Goal: Task Accomplishment & Management: Use online tool/utility

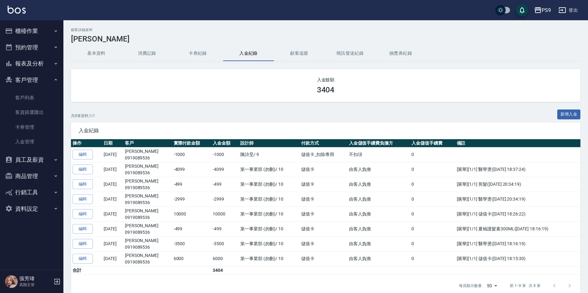
click at [48, 28] on button "櫃檯作業" at bounding box center [32, 31] width 58 height 16
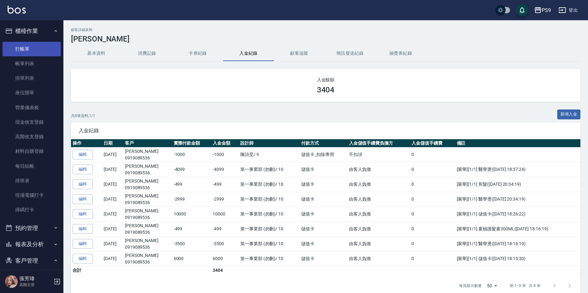
click at [39, 49] on link "打帳單" at bounding box center [32, 49] width 58 height 15
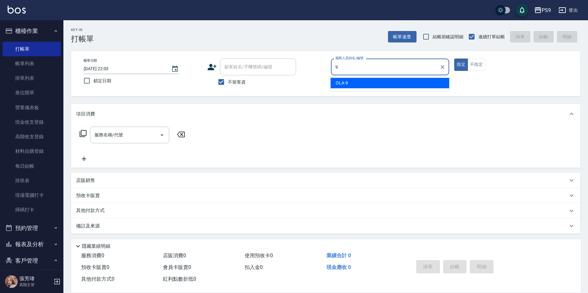
type input "OLA-9"
type button "true"
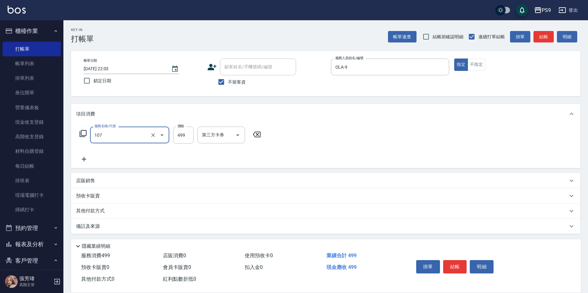
type input "[PERSON_NAME](107)"
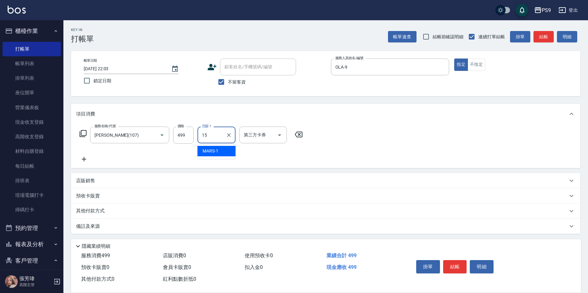
type input "鮪魚-15"
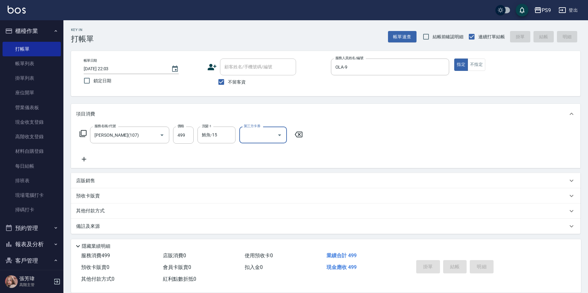
type input "[DATE] 22:05"
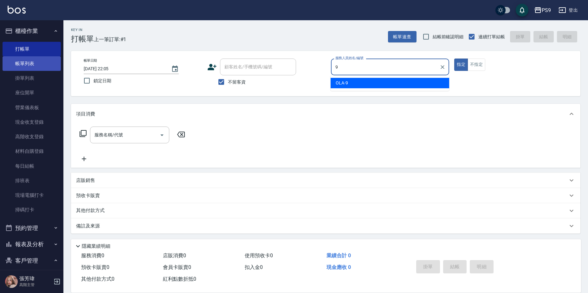
type input "9"
click at [36, 66] on link "帳單列表" at bounding box center [32, 63] width 58 height 15
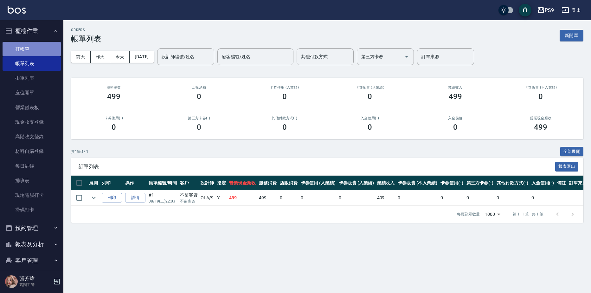
click at [37, 49] on link "打帳單" at bounding box center [32, 49] width 58 height 15
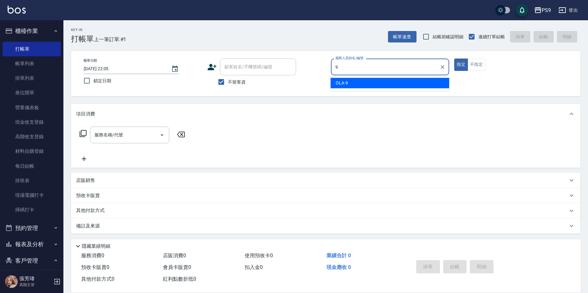
type input "OLA-9"
type button "true"
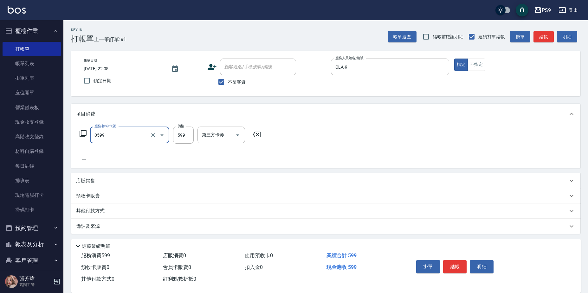
type input "[PERSON_NAME]599(0599)"
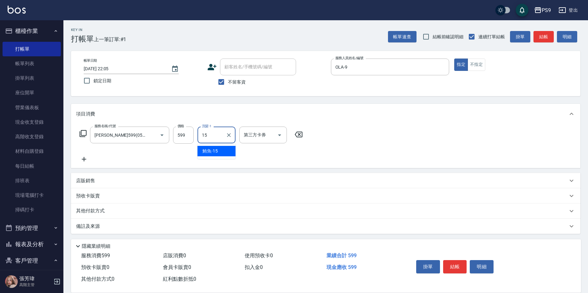
type input "鮪魚-15"
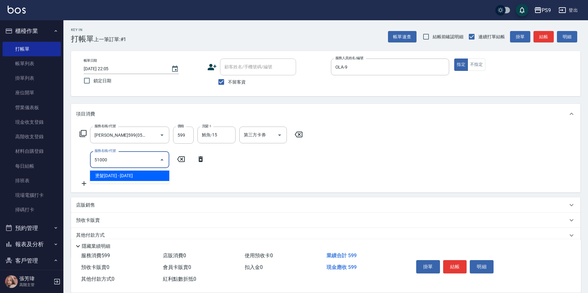
type input "燙髮1000(51000)"
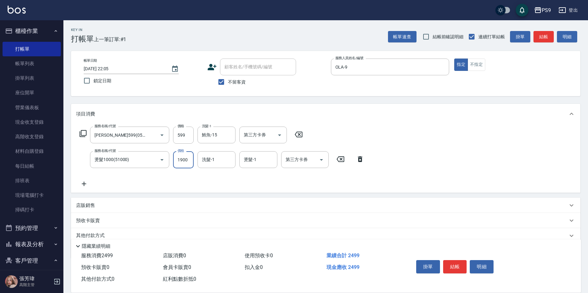
type input "1900"
type input "鮪魚-15"
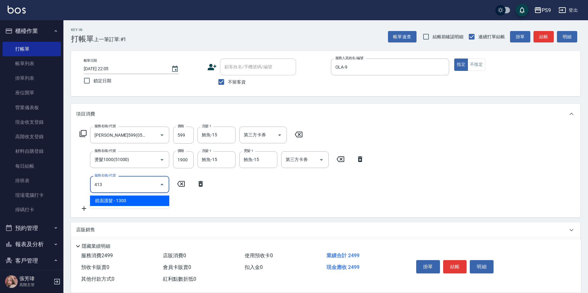
type input "鏡面護髮(413)"
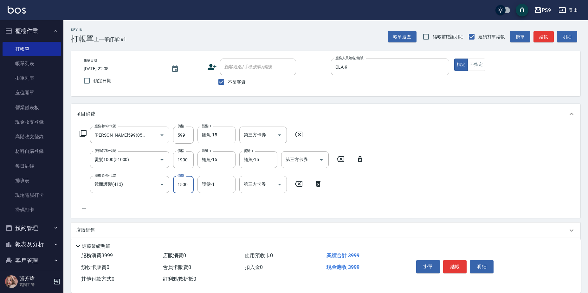
type input "1500"
type input "鮪魚-15"
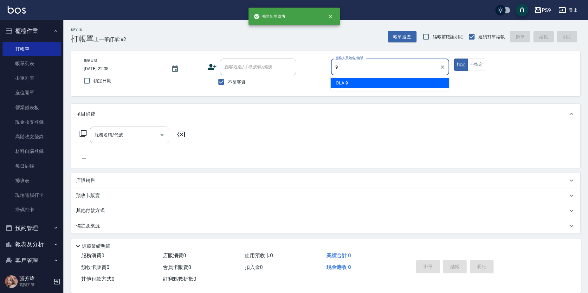
type input "OLA-9"
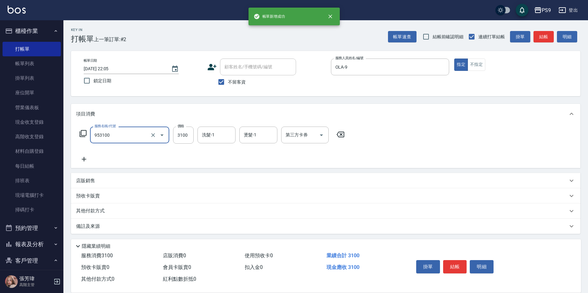
type input "過年-燙A(953100)"
type input "3200"
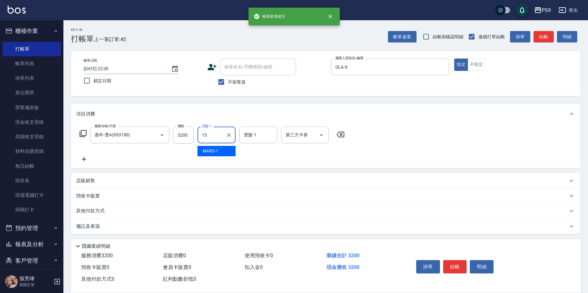
type input "鮪魚-15"
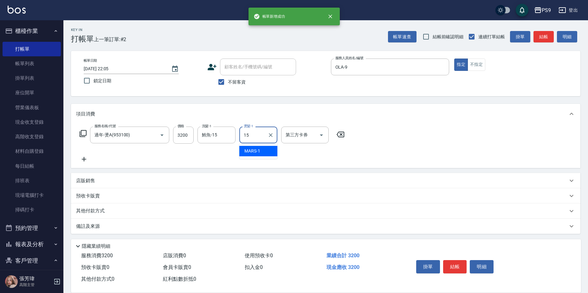
type input "鮪魚-15"
click at [481, 69] on button "不指定" at bounding box center [476, 65] width 18 height 12
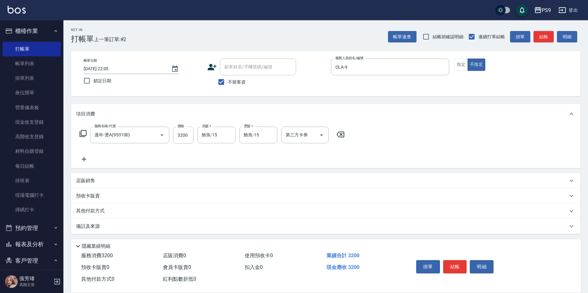
type button "false"
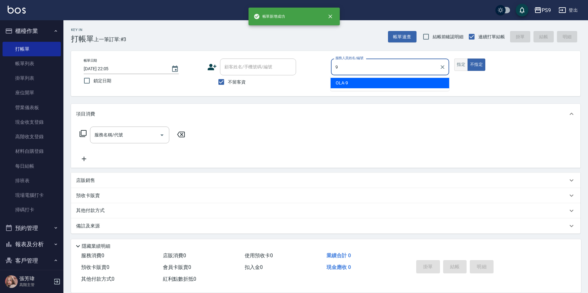
type input "9"
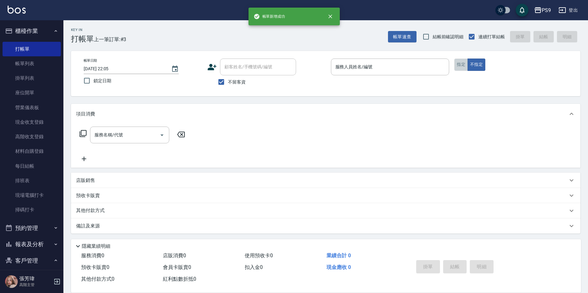
drag, startPoint x: 457, startPoint y: 66, endPoint x: 357, endPoint y: 105, distance: 107.3
click at [458, 67] on button "指定" at bounding box center [461, 65] width 14 height 12
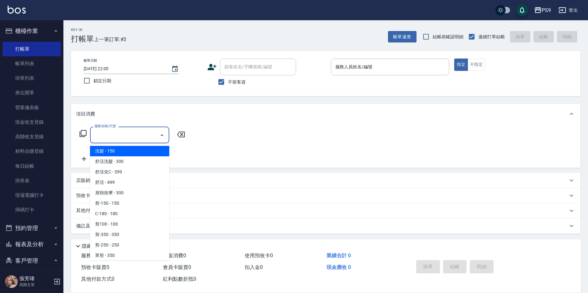
drag, startPoint x: 124, startPoint y: 131, endPoint x: 124, endPoint y: 134, distance: 3.5
click at [124, 134] on input "服務名稱/代號" at bounding box center [125, 135] width 64 height 11
type input "1"
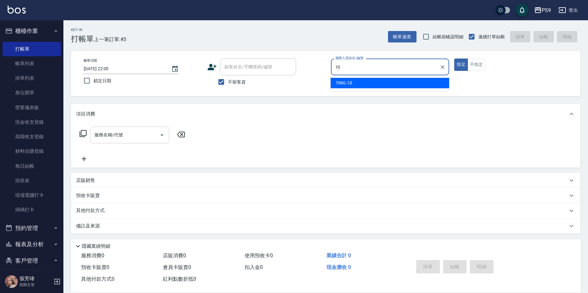
type input "1"
type input "OLA-9"
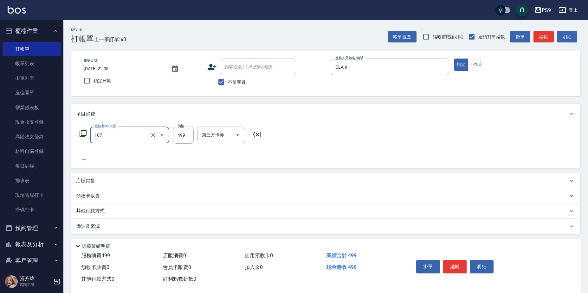
type input "[PERSON_NAME](107)"
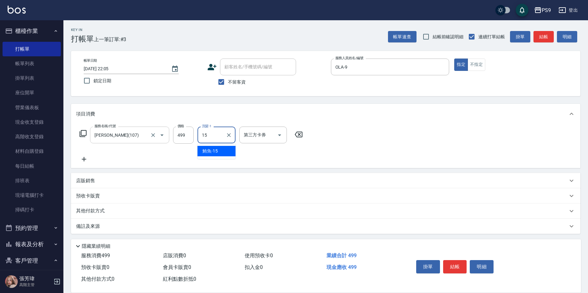
type input "鮪魚-15"
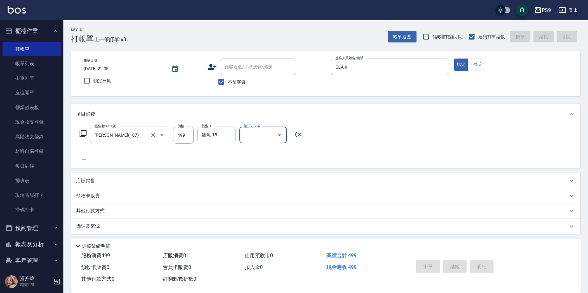
type input "[DATE] 22:06"
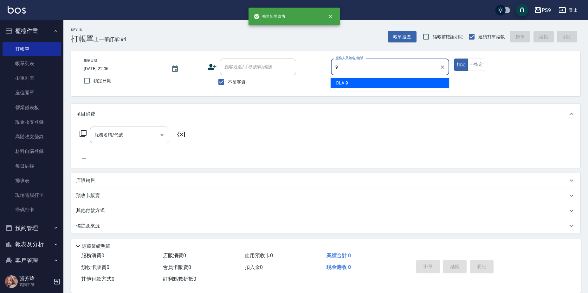
type input "9"
drag, startPoint x: 229, startPoint y: 79, endPoint x: 231, endPoint y: 76, distance: 3.4
click at [229, 79] on span "不留客資" at bounding box center [237, 82] width 18 height 7
click at [228, 79] on input "不留客資" at bounding box center [221, 81] width 13 height 13
checkbox input "false"
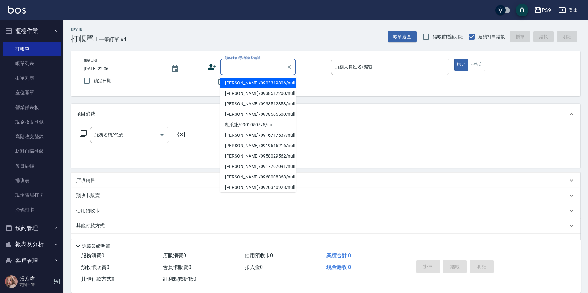
click at [233, 71] on input "顧客姓名/手機號碼/編號" at bounding box center [253, 66] width 61 height 11
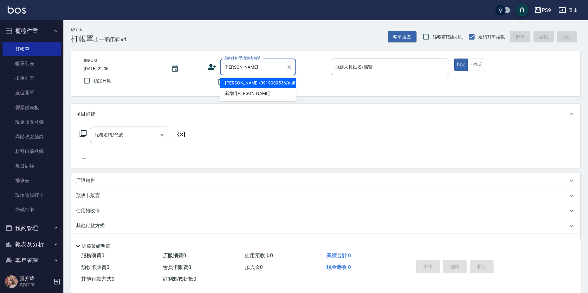
click at [265, 82] on li "[PERSON_NAME]/0919089536/null" at bounding box center [258, 83] width 76 height 10
type input "[PERSON_NAME]/0919089536/null"
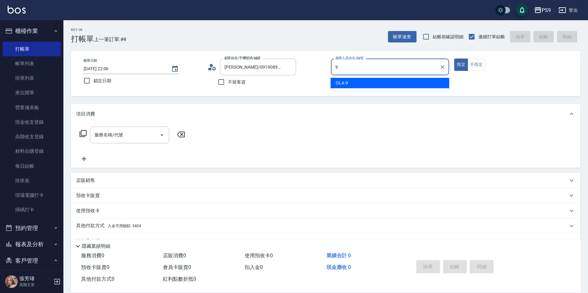
type input "OLA-9"
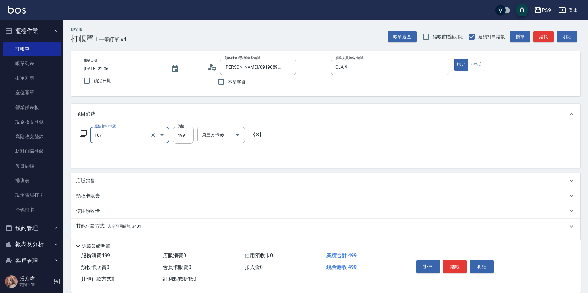
type input "[PERSON_NAME](107)"
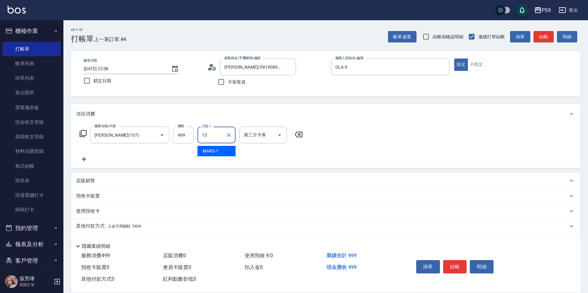
type input "鮪魚-15"
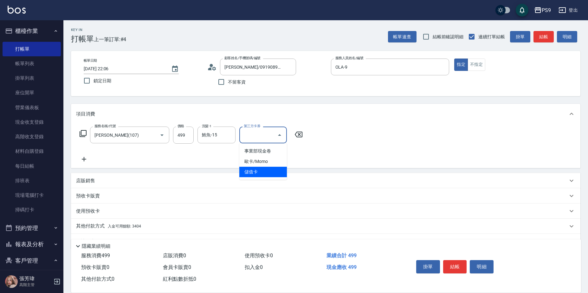
type input "儲值卡"
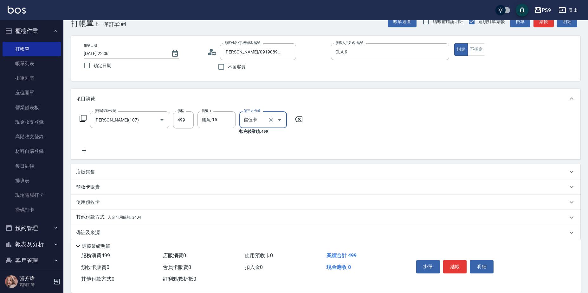
scroll to position [23, 0]
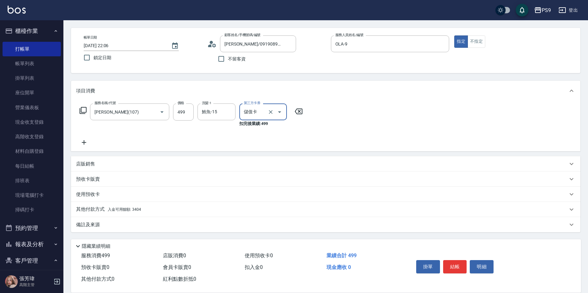
click at [132, 208] on span "入金可用餘額: 3404" at bounding box center [124, 210] width 33 height 4
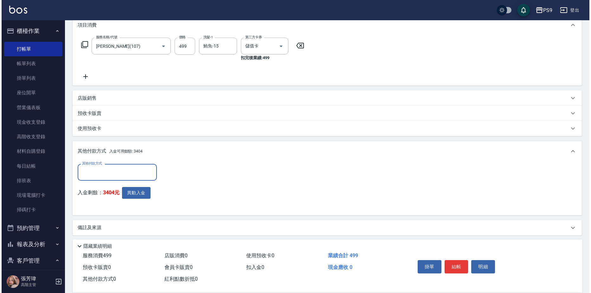
scroll to position [92, 0]
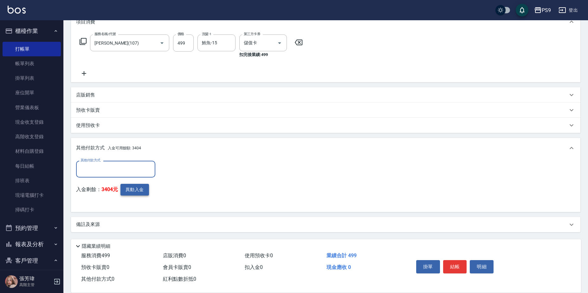
click at [136, 185] on button "異動入金" at bounding box center [134, 190] width 29 height 12
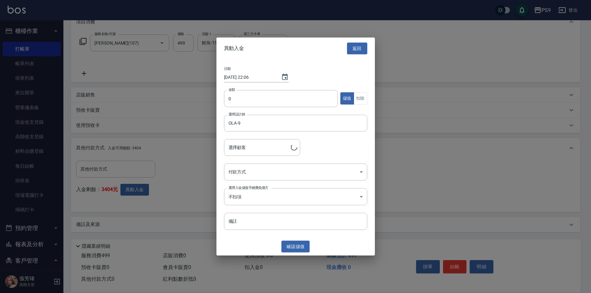
type input "[PERSON_NAME]/0919089536"
click at [360, 103] on button "扣除" at bounding box center [361, 99] width 14 height 12
click at [283, 97] on input "0" at bounding box center [281, 98] width 114 height 17
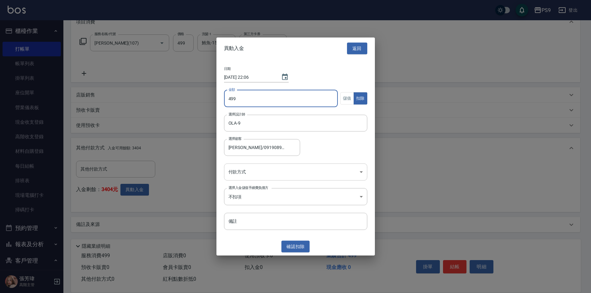
type input "499"
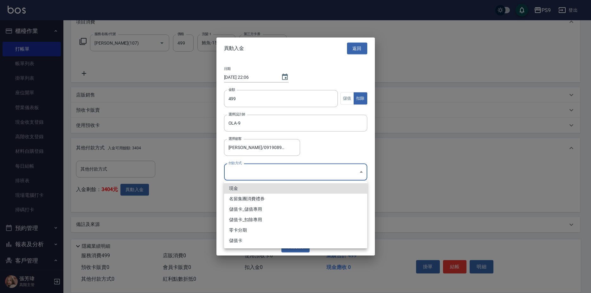
click at [319, 177] on body "PS9 登出 櫃檯作業 打帳單 帳單列表 掛單列表 座位開單 營業儀表板 現金收支登錄 高階收支登錄 材料自購登錄 每日結帳 排班表 現場電腦打卡 掃碼打卡 …" at bounding box center [295, 101] width 591 height 386
click at [263, 221] on li "儲值卡_扣除專用" at bounding box center [295, 220] width 143 height 10
type input "儲值卡_扣除專用"
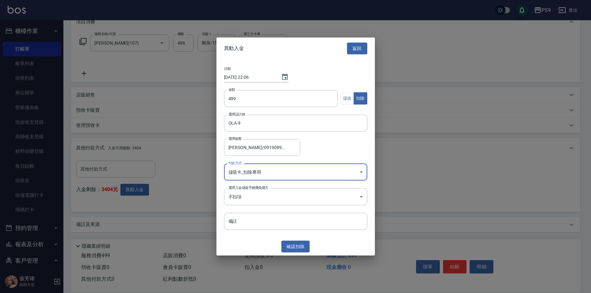
click at [295, 251] on button "確認 扣除" at bounding box center [295, 247] width 29 height 12
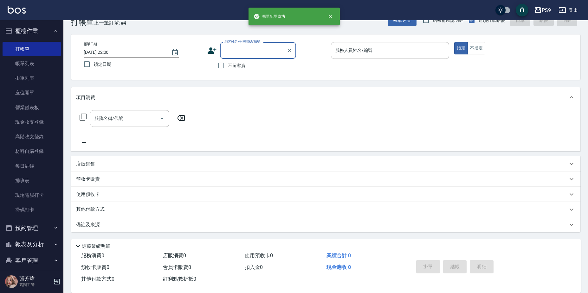
scroll to position [0, 0]
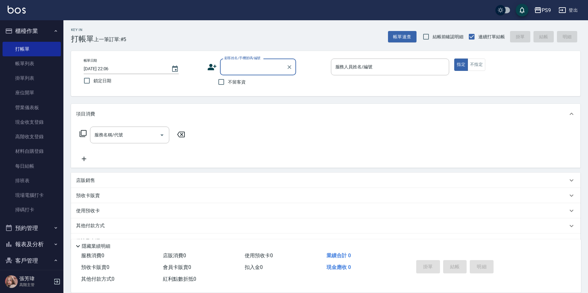
type input "9"
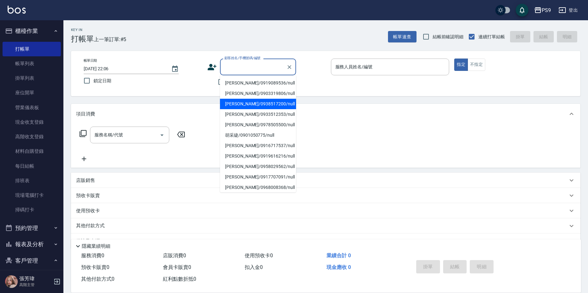
drag, startPoint x: 333, startPoint y: 118, endPoint x: 321, endPoint y: 106, distance: 17.0
click at [332, 117] on div "項目消費" at bounding box center [325, 114] width 509 height 20
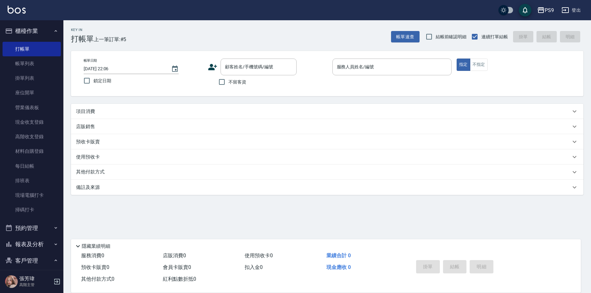
click at [244, 79] on span "不留客資" at bounding box center [237, 82] width 18 height 7
click at [228, 84] on input "不留客資" at bounding box center [221, 81] width 13 height 13
checkbox input "true"
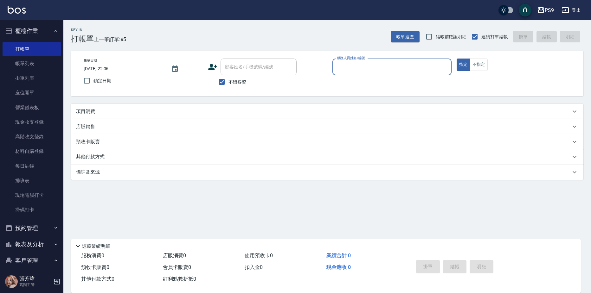
drag, startPoint x: 207, startPoint y: 111, endPoint x: 259, endPoint y: 100, distance: 53.3
click at [209, 111] on div "項目消費" at bounding box center [323, 111] width 495 height 7
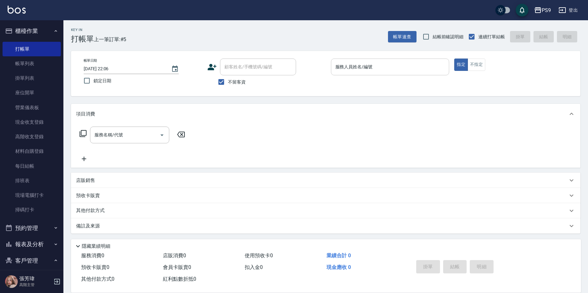
click at [358, 70] on input "服務人員姓名/編號" at bounding box center [390, 66] width 113 height 11
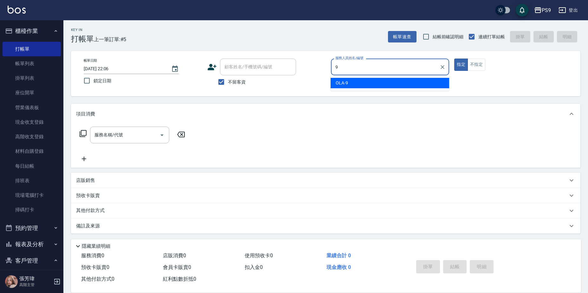
type input "OLA-9"
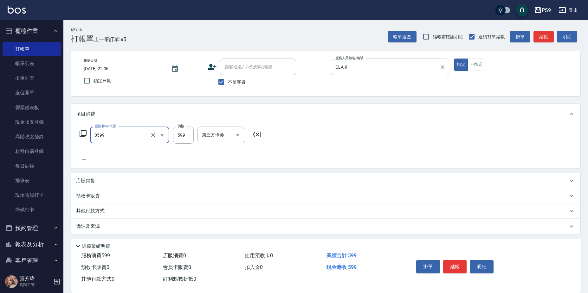
type input "[PERSON_NAME]599(0599)"
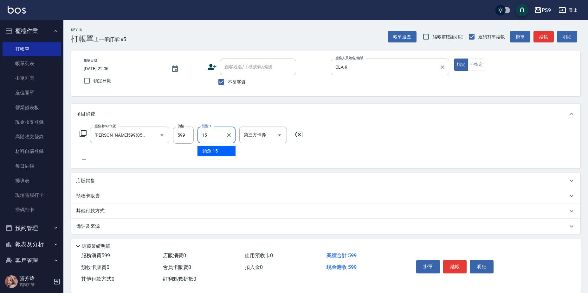
type input "鮪魚-15"
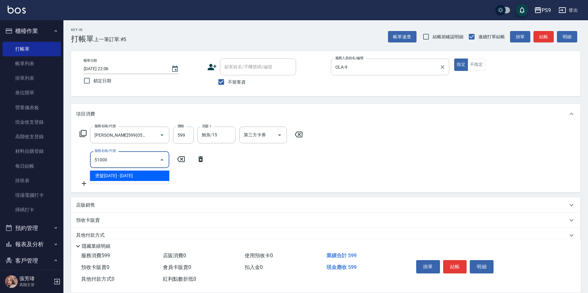
type input "燙髮1000(51000)"
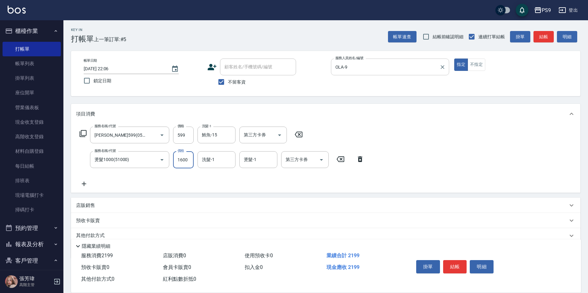
type input "1600"
type input "鮪魚-15"
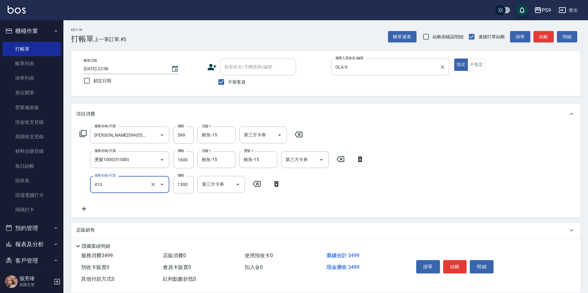
type input "鏡面護髮(413)"
type input "2000"
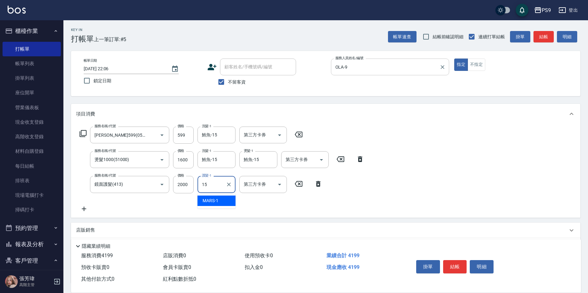
type input "鮪魚-15"
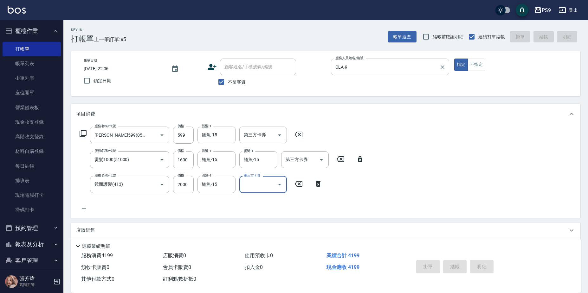
type input "[DATE] 22:07"
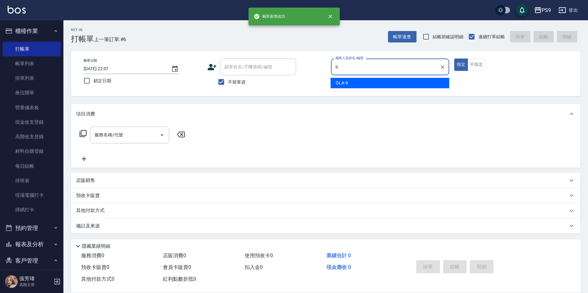
type input "OLA-9"
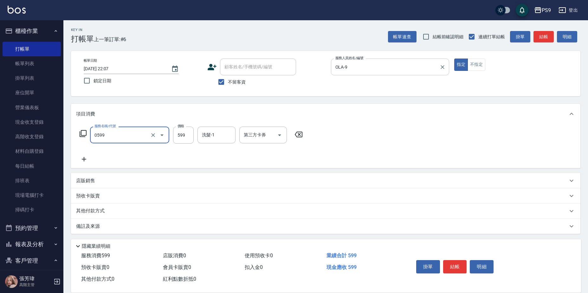
type input "[PERSON_NAME]599(0599)"
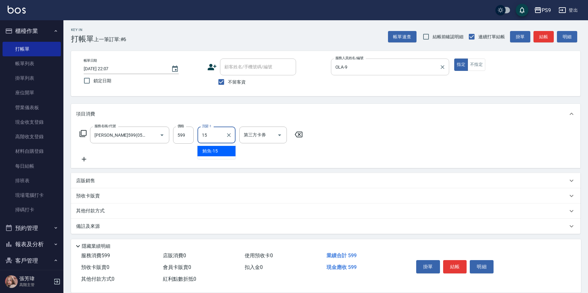
type input "鮪魚-15"
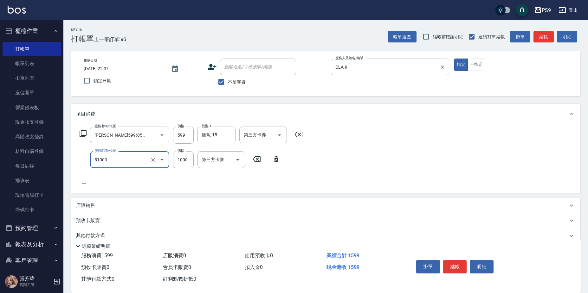
type input "燙髮1000(51000)"
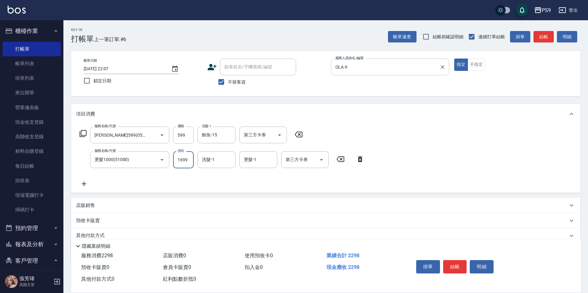
type input "1699"
type input "鮪魚-15"
type input "1600"
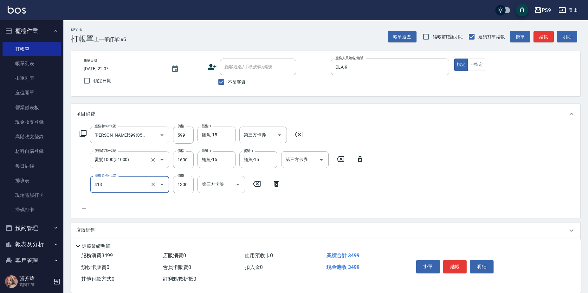
type input "鏡面護髮(413)"
type input "2000"
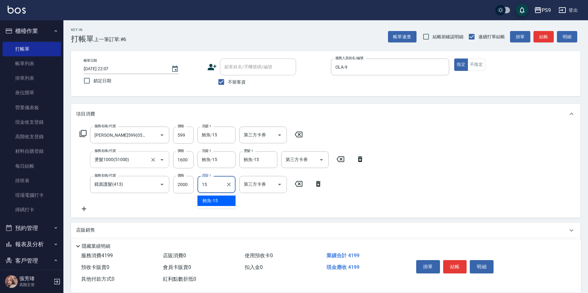
type input "鮪魚-15"
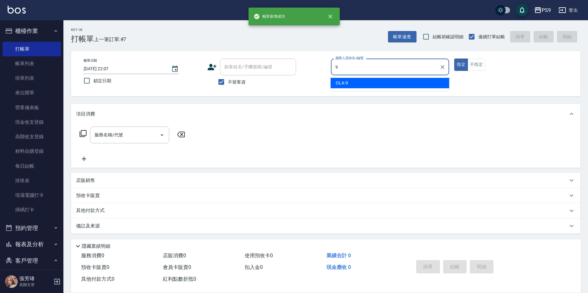
type input "OLA-9"
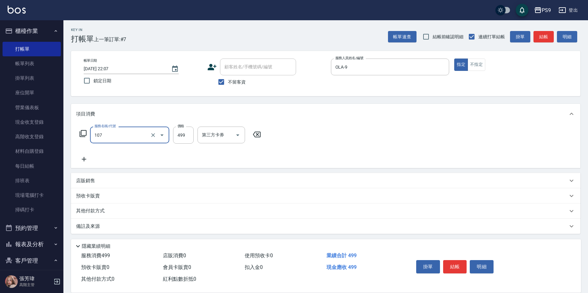
type input "[PERSON_NAME](107)"
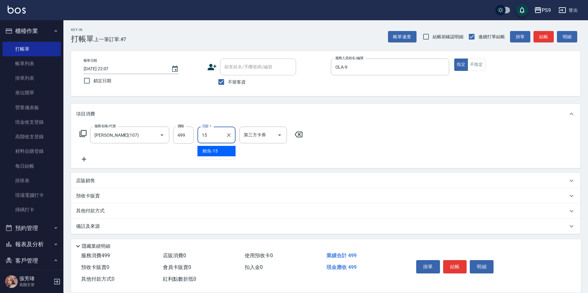
type input "鮪魚-15"
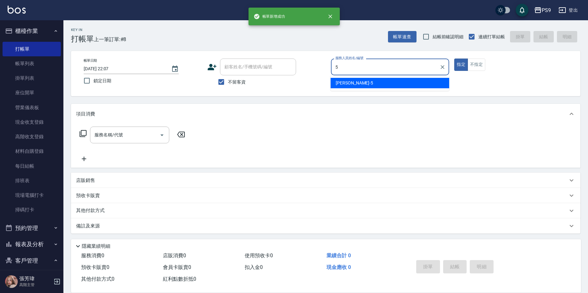
type input "[PERSON_NAME]-5"
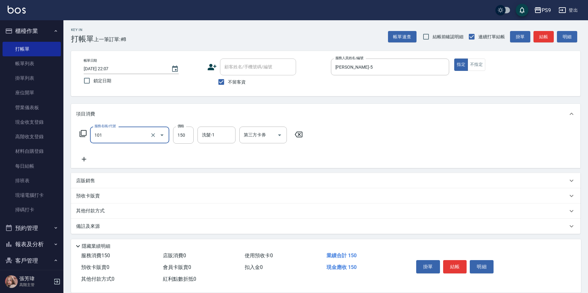
type input "洗髮(101)"
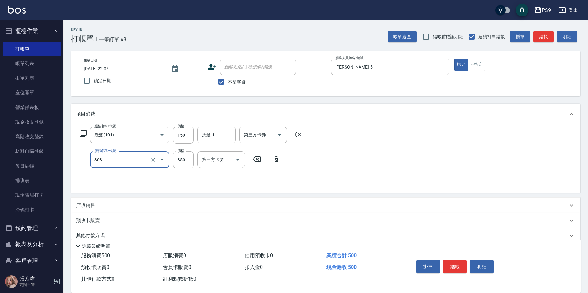
type input "剪-350(308)"
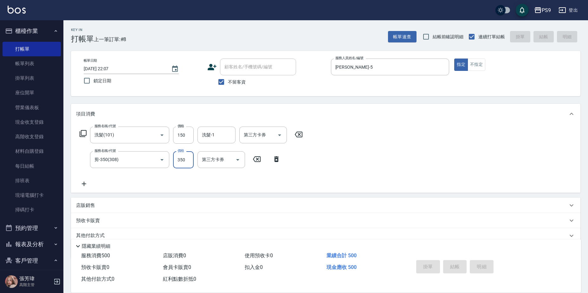
type input "[DATE] 22:08"
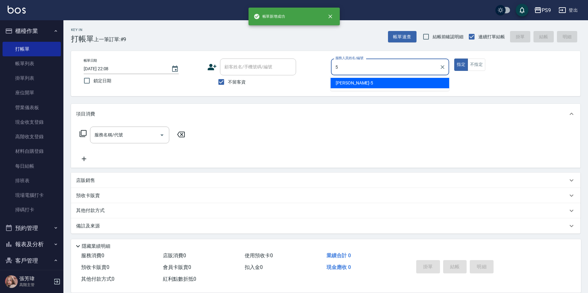
type input "[PERSON_NAME]-5"
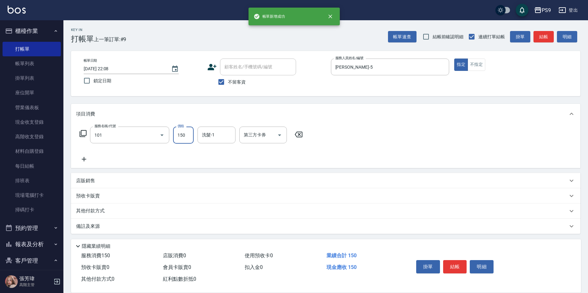
type input "洗髮(101)"
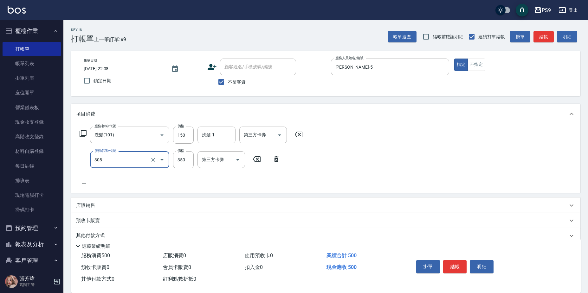
type input "剪-350(308)"
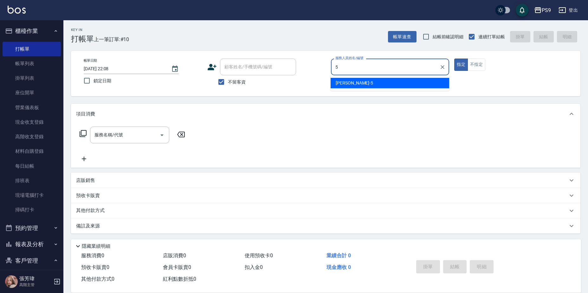
type input "[PERSON_NAME]-5"
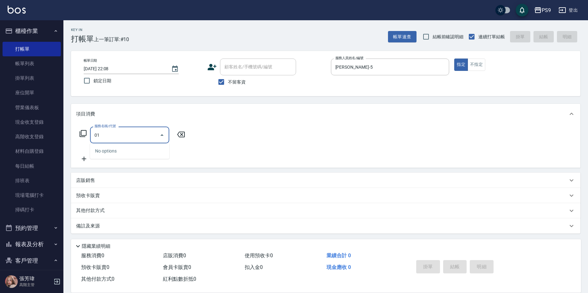
type input "0"
type input "洗髮(101)"
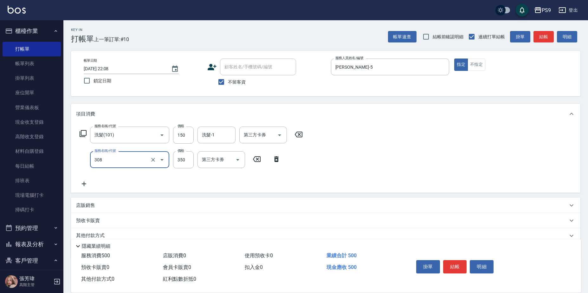
type input "剪-350(308)"
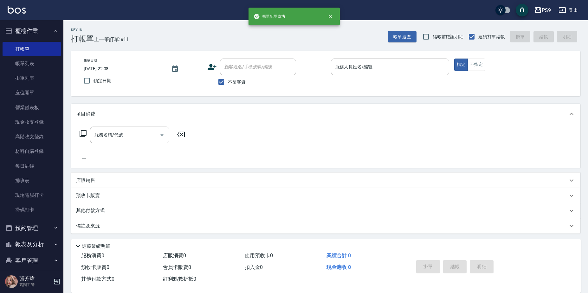
click at [232, 88] on label "不留客資" at bounding box center [230, 81] width 31 height 13
click at [228, 88] on input "不留客資" at bounding box center [221, 81] width 13 height 13
checkbox input "false"
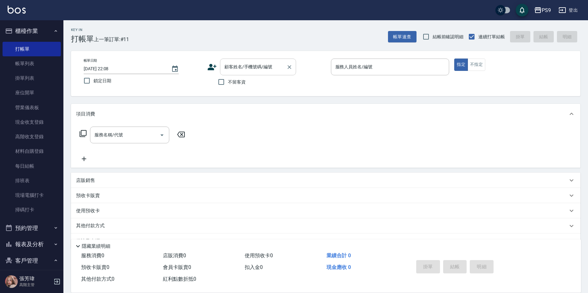
drag, startPoint x: 242, startPoint y: 70, endPoint x: 244, endPoint y: 62, distance: 7.8
click at [243, 69] on input "顧客姓名/手機號碼/編號" at bounding box center [253, 66] width 61 height 11
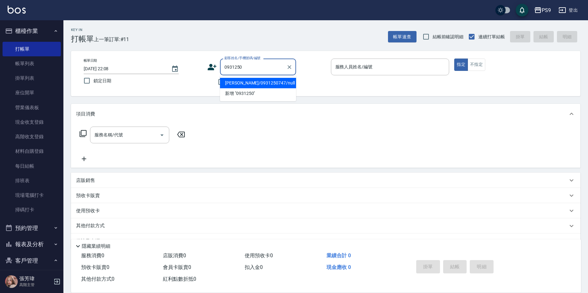
type input "[PERSON_NAME]/0931250747/null"
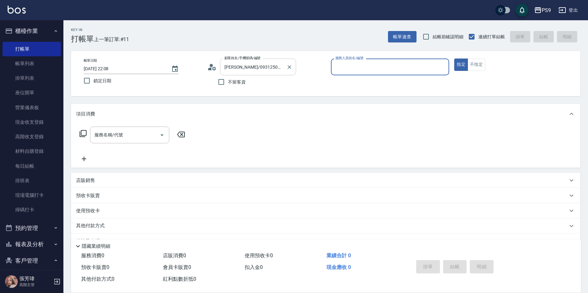
type input "TING-10"
click at [454, 59] on button "指定" at bounding box center [461, 65] width 14 height 12
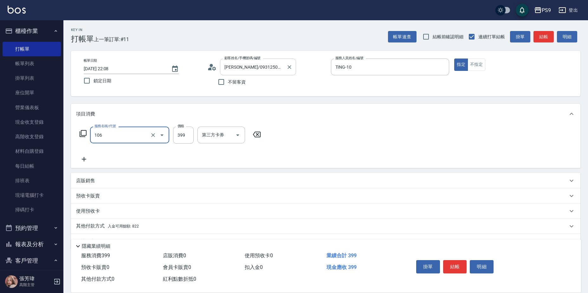
type input "舒活兌C(106)"
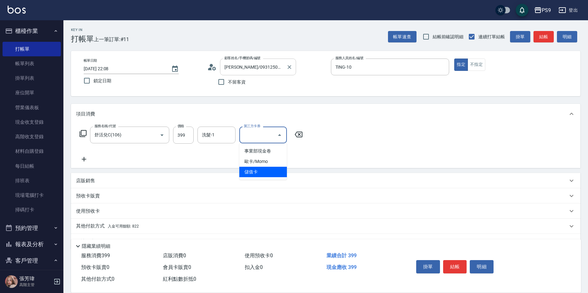
type input "儲值卡"
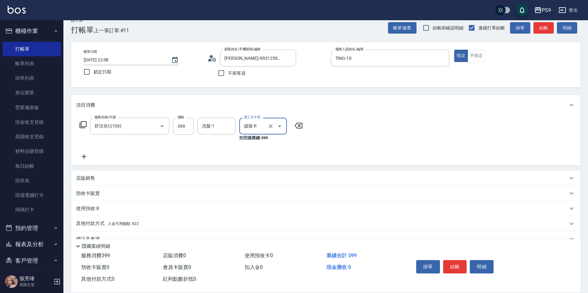
scroll to position [23, 0]
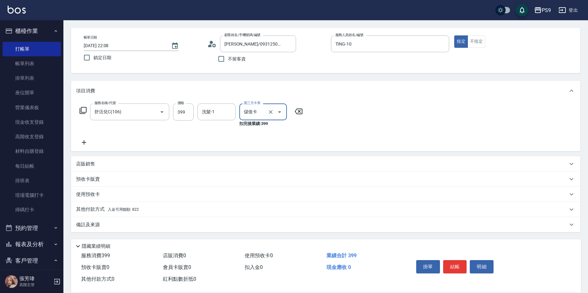
click at [125, 212] on p "其他付款方式 入金可用餘額: 822" at bounding box center [107, 209] width 63 height 7
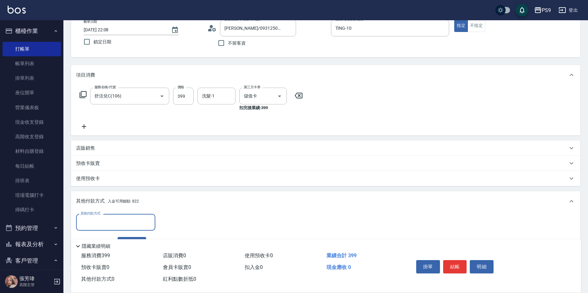
scroll to position [55, 0]
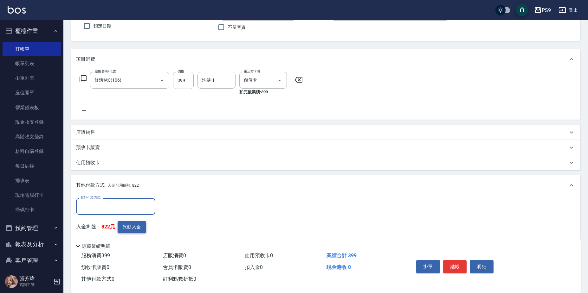
click at [132, 227] on button "異動入金" at bounding box center [132, 228] width 29 height 12
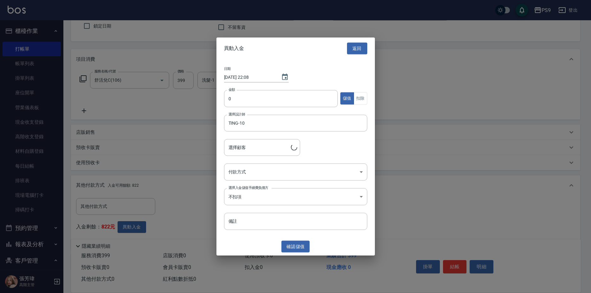
type input "[PERSON_NAME]/0931250747"
click at [280, 97] on input "0" at bounding box center [281, 98] width 114 height 17
type input "399"
click at [362, 101] on button "扣除" at bounding box center [361, 99] width 14 height 12
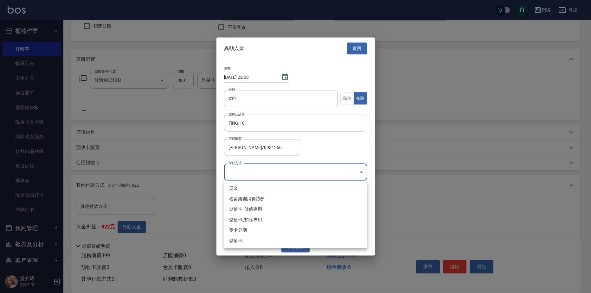
click at [331, 177] on body "PS9 登出 櫃檯作業 打帳單 帳單列表 掛單列表 座位開單 營業儀表板 現金收支登錄 高階收支登錄 材料自購登錄 每日結帳 排班表 現場電腦打卡 掃碼打卡 …" at bounding box center [295, 138] width 591 height 386
click at [266, 222] on li "儲值卡_扣除專用" at bounding box center [295, 220] width 143 height 10
type input "儲值卡_扣除專用"
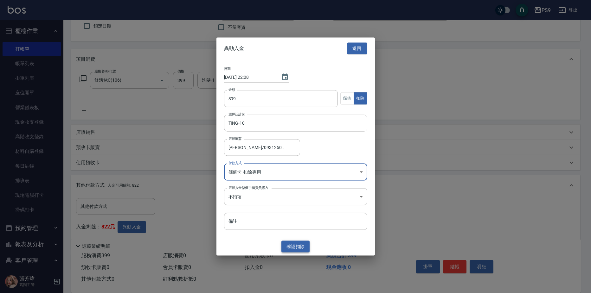
click at [291, 243] on button "確認 扣除" at bounding box center [295, 247] width 29 height 12
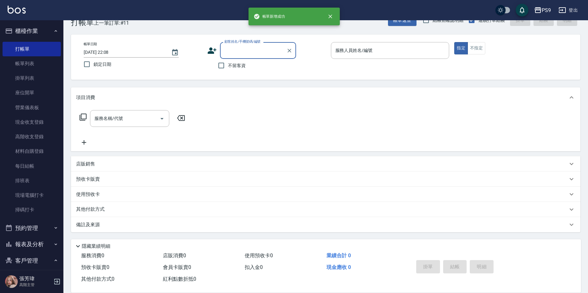
scroll to position [16, 0]
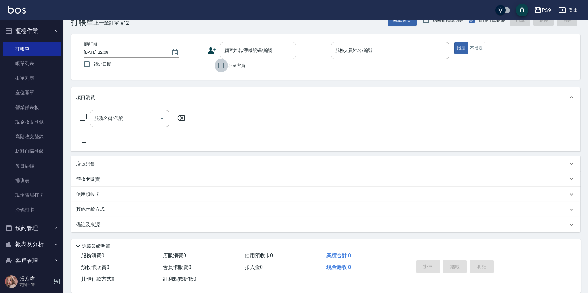
click at [221, 67] on input "不留客資" at bounding box center [221, 65] width 13 height 13
checkbox input "true"
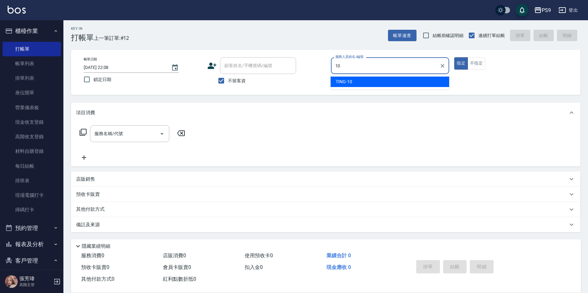
type input "TING-10"
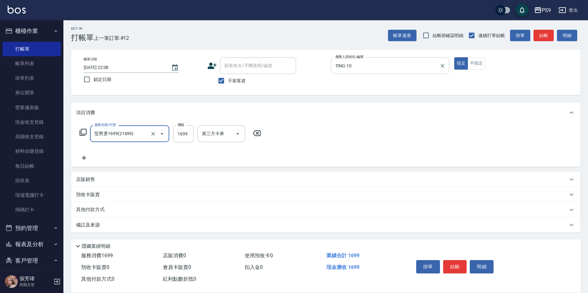
type input "型男燙1699(21699)"
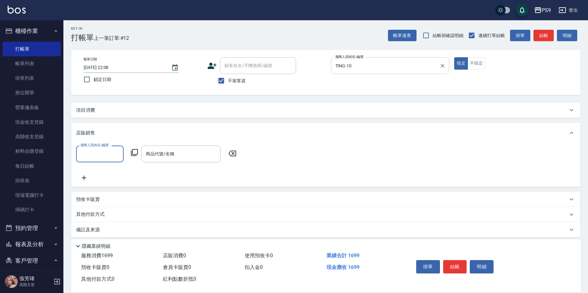
scroll to position [0, 0]
type input "TING-10"
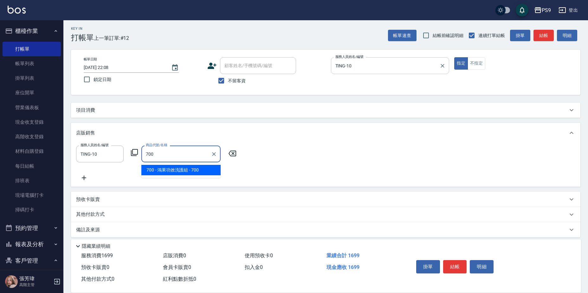
type input "鴻果功效洗護組"
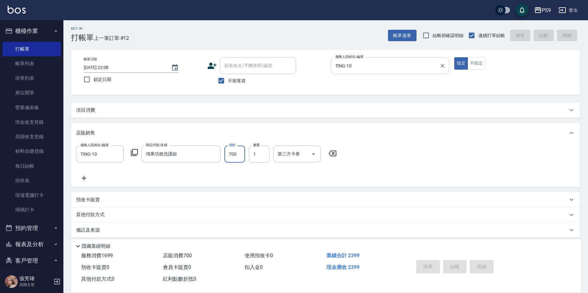
type input "[DATE] 22:09"
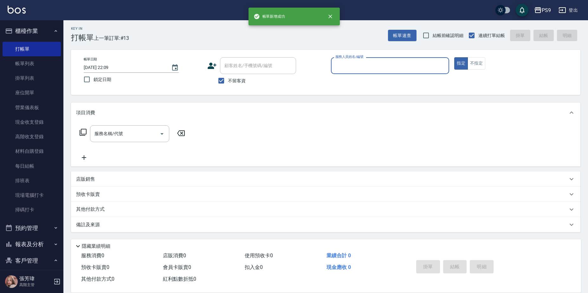
click at [237, 83] on span "不留客資" at bounding box center [237, 81] width 18 height 7
click at [228, 83] on input "不留客資" at bounding box center [221, 80] width 13 height 13
checkbox input "false"
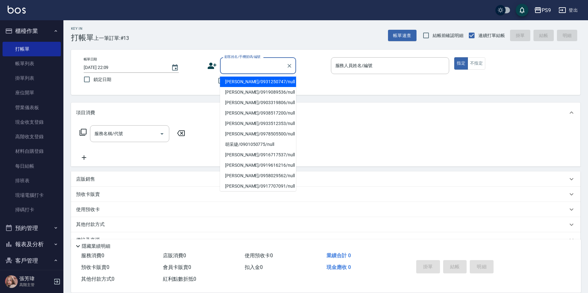
click at [244, 71] on input "顧客姓名/手機號碼/編號" at bounding box center [253, 65] width 61 height 11
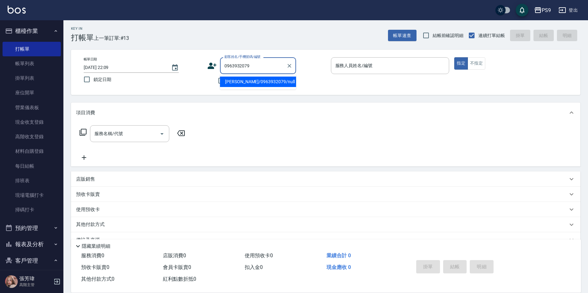
type input "[PERSON_NAME]/0963932079/null"
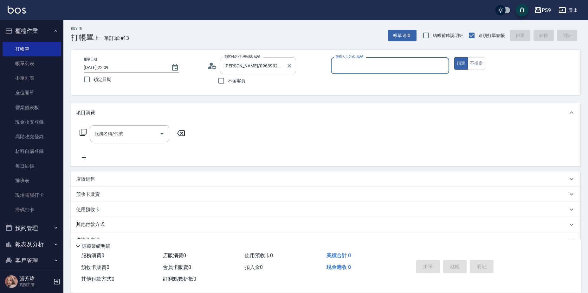
type input "TING-10"
click at [454, 57] on button "指定" at bounding box center [461, 63] width 14 height 12
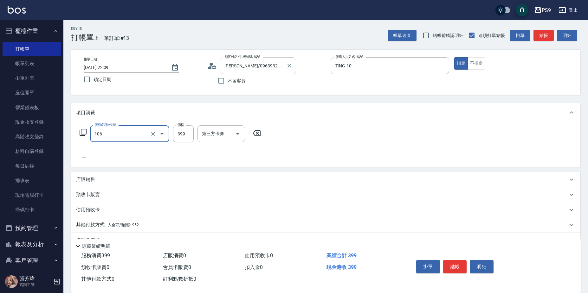
type input "舒活兌C(106)"
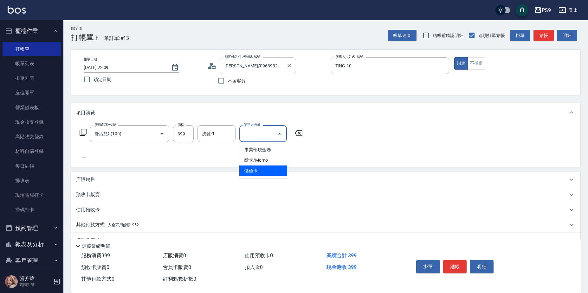
type input "儲值卡"
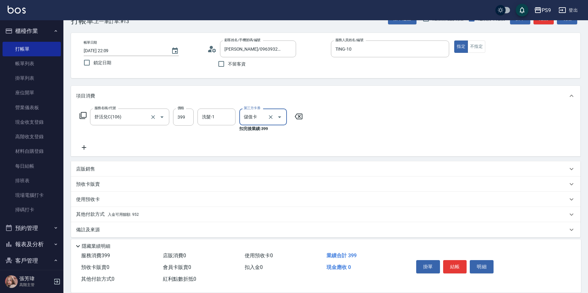
scroll to position [23, 0]
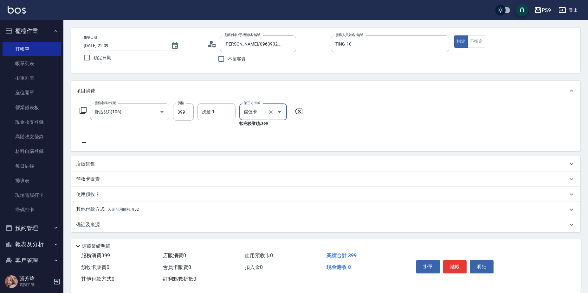
click at [128, 211] on span "入金可用餘額: 952" at bounding box center [123, 210] width 31 height 4
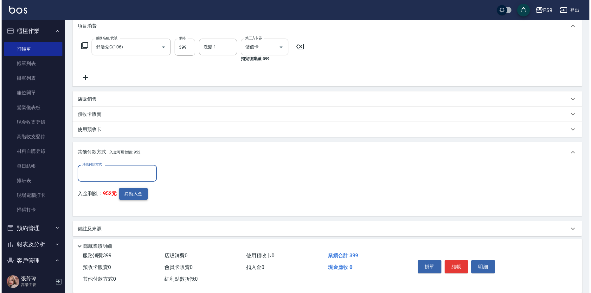
scroll to position [88, 0]
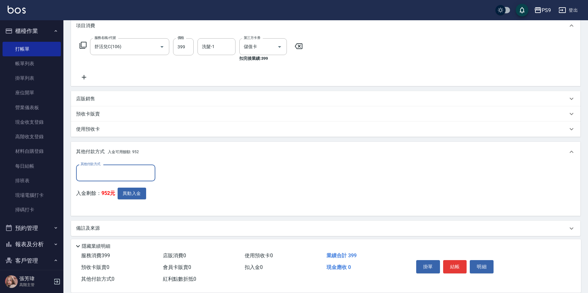
click at [135, 202] on div "入金剩餘： 952元 異動入金" at bounding box center [117, 199] width 83 height 23
click at [135, 196] on button "異動入金" at bounding box center [132, 194] width 29 height 12
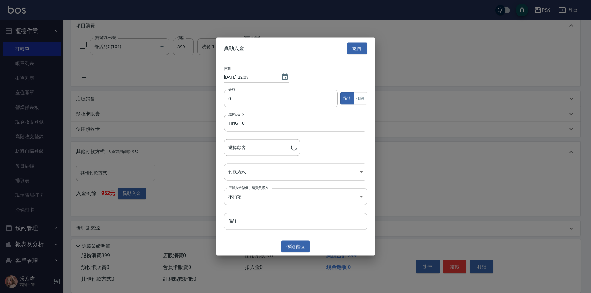
type input "[PERSON_NAME]/0963932079"
click at [261, 93] on input "0" at bounding box center [281, 98] width 114 height 17
type input "399"
click at [366, 103] on button "扣除" at bounding box center [361, 99] width 14 height 12
click at [321, 170] on body "PS9 登出 櫃檯作業 打帳單 帳單列表 掛單列表 座位開單 營業儀表板 現金收支登錄 高階收支登錄 材料自購登錄 每日結帳 排班表 現場電腦打卡 掃碼打卡 …" at bounding box center [295, 105] width 591 height 386
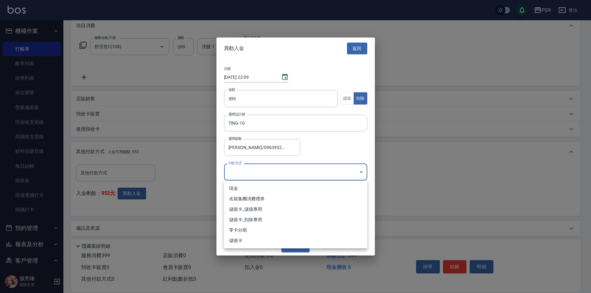
click at [274, 224] on li "儲值卡_扣除專用" at bounding box center [295, 220] width 143 height 10
type input "儲值卡_扣除專用"
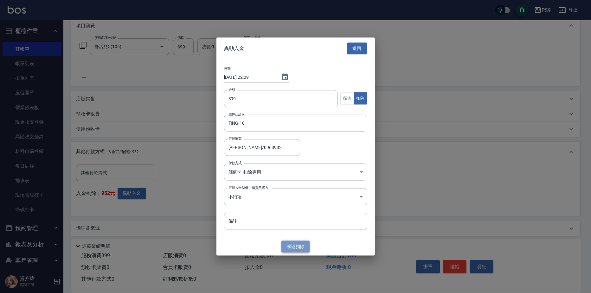
click at [300, 249] on button "確認 扣除" at bounding box center [295, 247] width 29 height 12
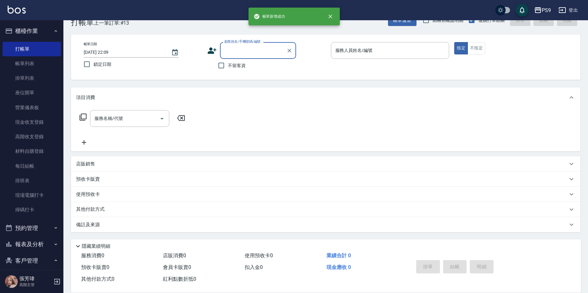
scroll to position [0, 0]
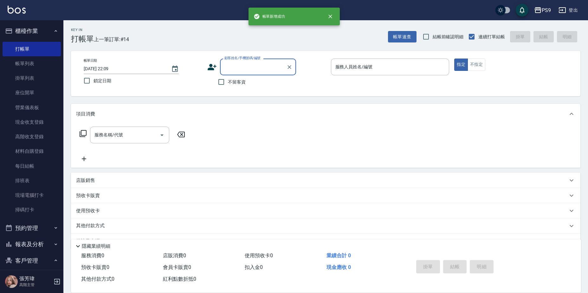
click at [245, 83] on div "不留客資" at bounding box center [251, 81] width 89 height 13
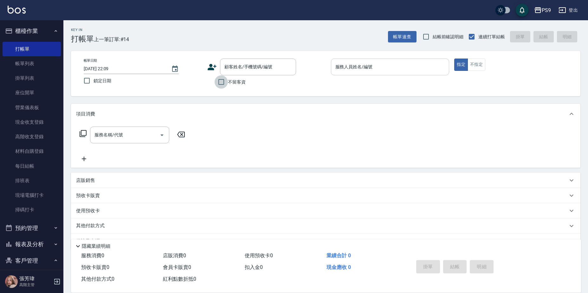
drag, startPoint x: 216, startPoint y: 83, endPoint x: 341, endPoint y: 65, distance: 126.2
click at [224, 83] on input "不留客資" at bounding box center [221, 81] width 13 height 13
checkbox input "true"
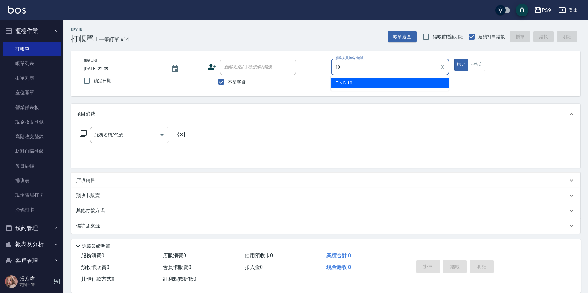
type input "TING-10"
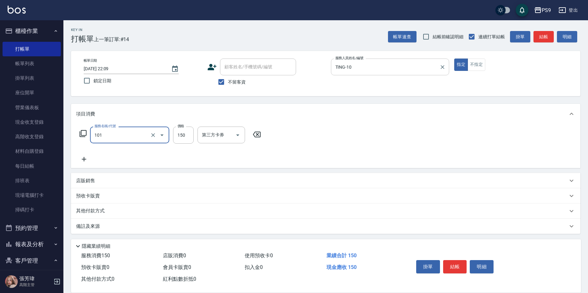
type input "洗髮(101)"
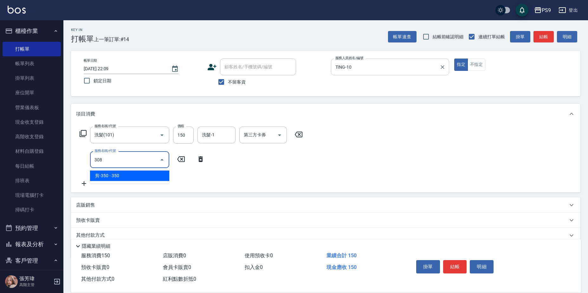
type input "剪-350(308)"
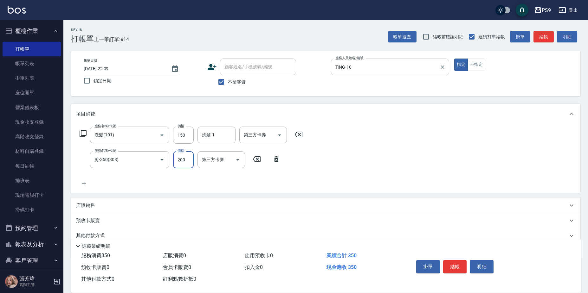
type input "200"
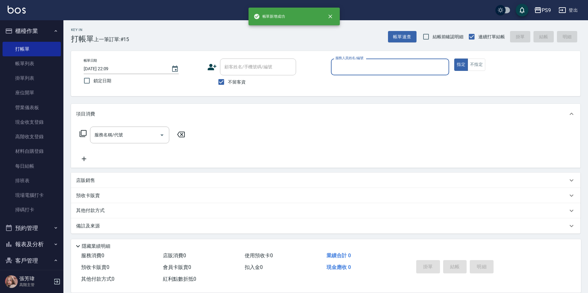
drag, startPoint x: 228, startPoint y: 85, endPoint x: 238, endPoint y: 78, distance: 12.0
click at [228, 86] on label "不留客資" at bounding box center [230, 81] width 31 height 13
click at [228, 86] on input "不留客資" at bounding box center [221, 81] width 13 height 13
checkbox input "false"
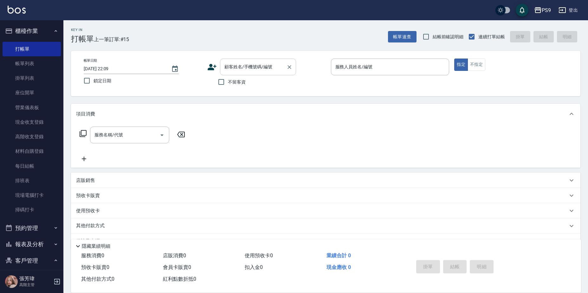
drag, startPoint x: 242, startPoint y: 73, endPoint x: 245, endPoint y: 65, distance: 7.9
click at [243, 73] on div "顧客姓名/手機號碼/編號" at bounding box center [258, 67] width 76 height 17
type input "[PERSON_NAME]/0931250747/null"
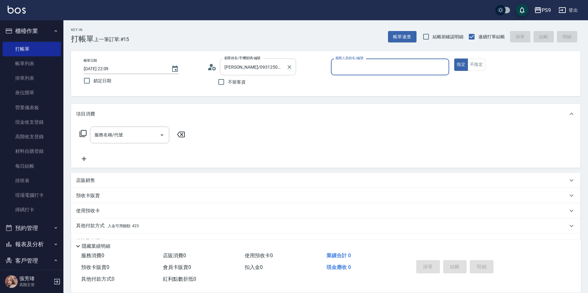
type input "TING-10"
drag, startPoint x: 288, startPoint y: 67, endPoint x: 281, endPoint y: 70, distance: 7.5
click at [288, 68] on icon "Clear" at bounding box center [289, 67] width 6 height 6
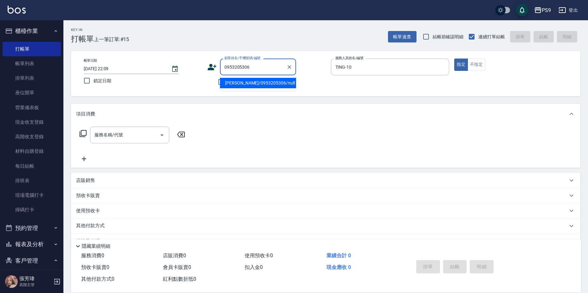
type input "[PERSON_NAME]/0953205306/null"
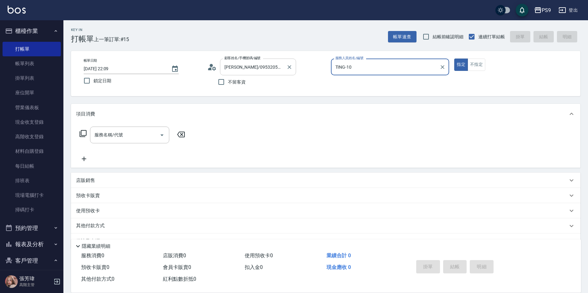
click at [454, 59] on button "指定" at bounding box center [461, 65] width 14 height 12
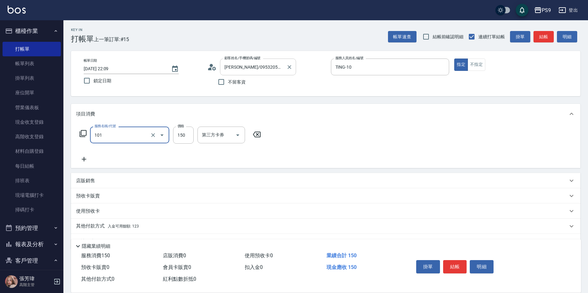
type input "洗髮(101)"
click at [112, 131] on input "洗髮(101)" at bounding box center [121, 135] width 56 height 11
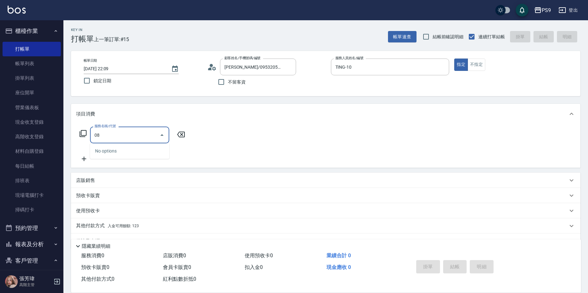
type input "0"
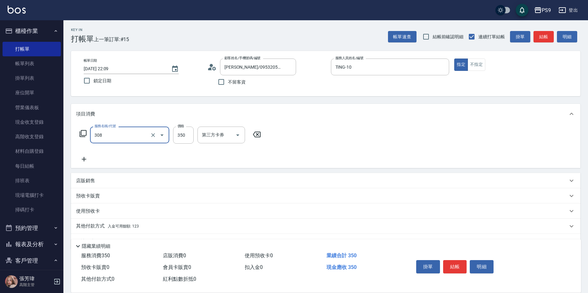
type input "剪-350(308)"
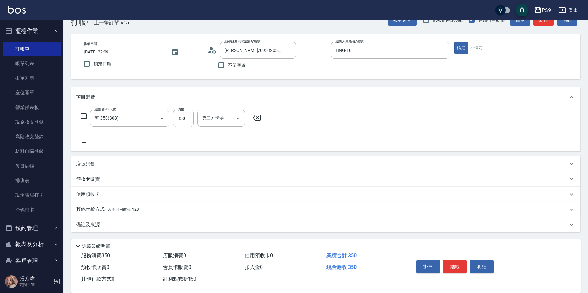
click at [117, 211] on span "入金可用餘額: 123" at bounding box center [123, 210] width 31 height 4
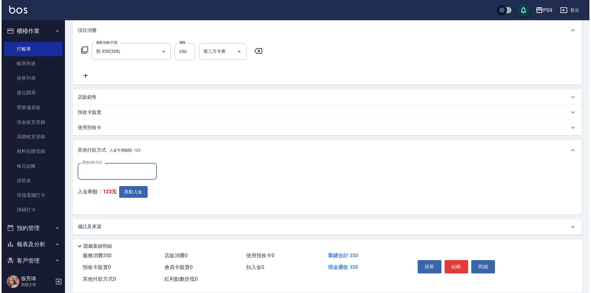
scroll to position [86, 0]
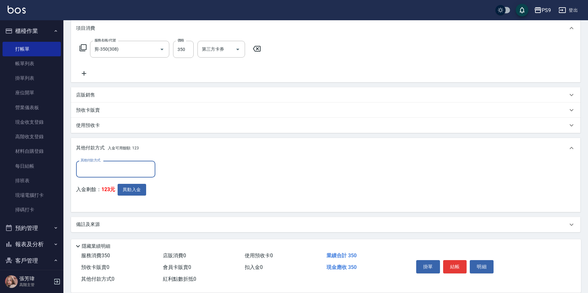
click at [118, 168] on input "其他付款方式" at bounding box center [116, 169] width 74 height 11
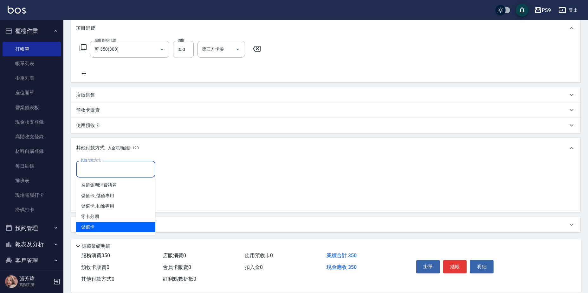
click at [107, 221] on span "零卡分期" at bounding box center [115, 217] width 79 height 10
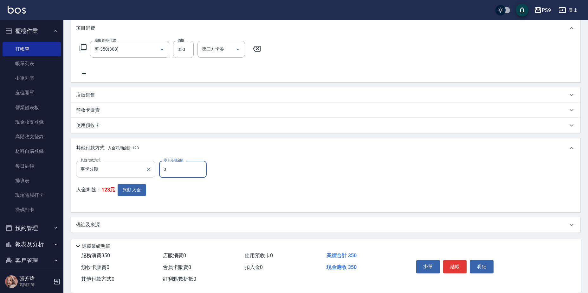
click at [117, 169] on input "零卡分期" at bounding box center [111, 169] width 64 height 11
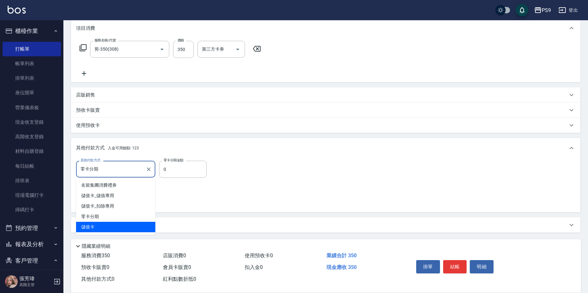
click at [103, 225] on span "儲值卡" at bounding box center [115, 227] width 79 height 10
type input "儲值卡"
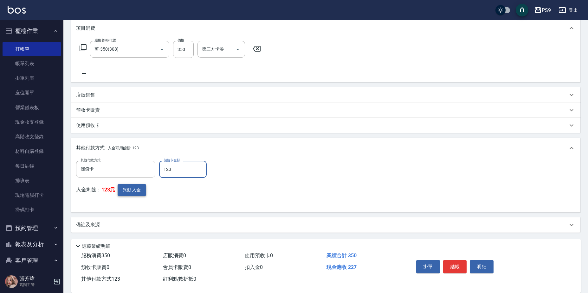
type input "123"
click at [130, 192] on button "異動入金" at bounding box center [132, 190] width 29 height 12
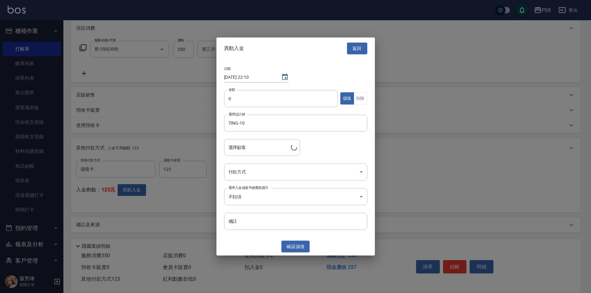
type input "[PERSON_NAME]/0953205306"
click at [237, 102] on input "0" at bounding box center [281, 98] width 114 height 17
type input "123"
click at [357, 102] on button "扣除" at bounding box center [361, 99] width 14 height 12
click at [308, 176] on body "PS9 登出 櫃檯作業 打帳單 帳單列表 掛單列表 座位開單 營業儀表板 現金收支登錄 高階收支登錄 材料自購登錄 每日結帳 排班表 現場電腦打卡 掃碼打卡 …" at bounding box center [295, 104] width 591 height 380
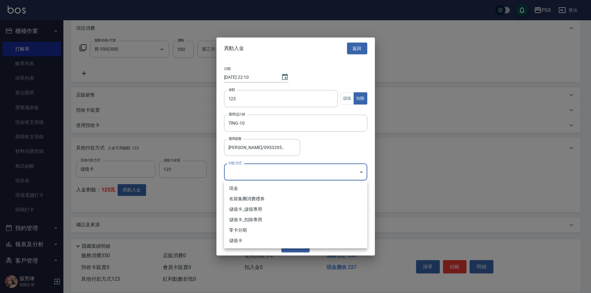
click at [277, 221] on li "儲值卡_扣除專用" at bounding box center [295, 220] width 143 height 10
type input "儲值卡_扣除專用"
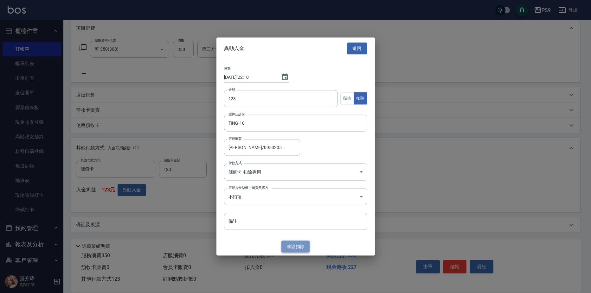
click at [302, 245] on button "確認 扣除" at bounding box center [295, 247] width 29 height 12
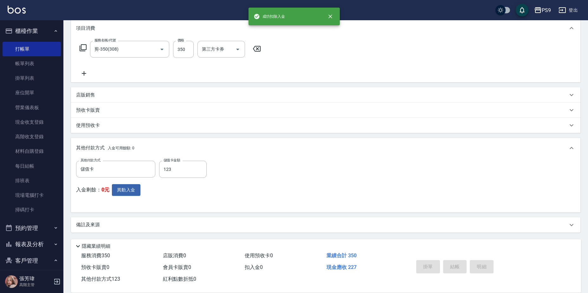
type input "[DATE] 22:10"
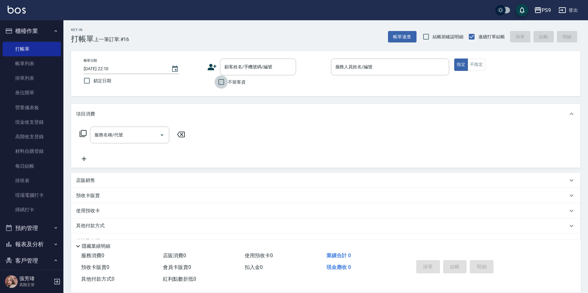
drag, startPoint x: 227, startPoint y: 84, endPoint x: 237, endPoint y: 83, distance: 9.9
click at [227, 85] on input "不留客資" at bounding box center [221, 81] width 13 height 13
checkbox input "true"
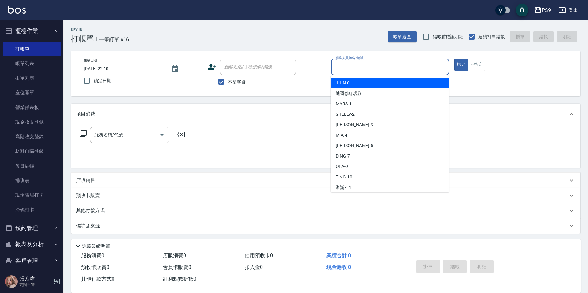
type input "."
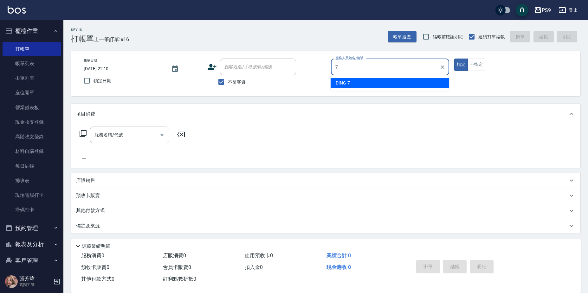
type input "DING-7"
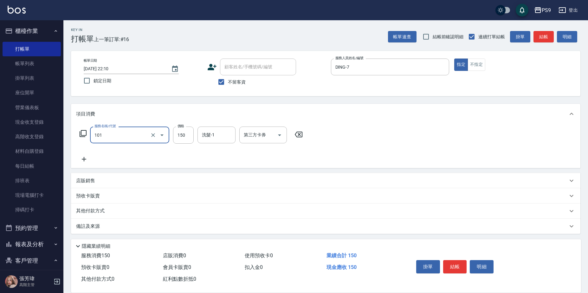
type input "洗髮(101)"
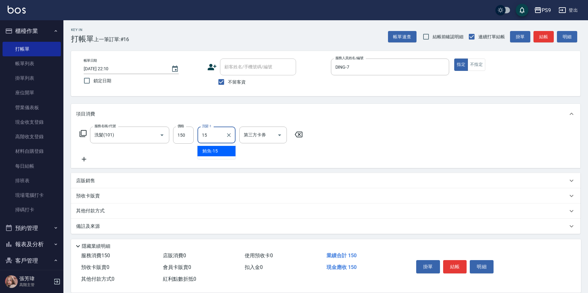
type input "鮪魚-15"
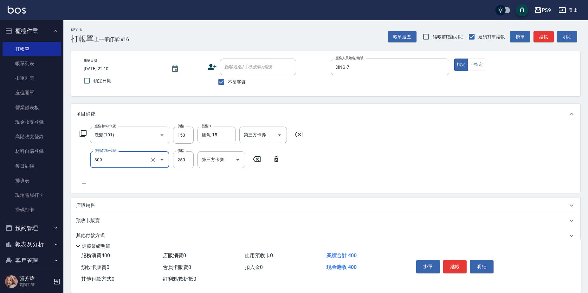
type input "剪-250(309)"
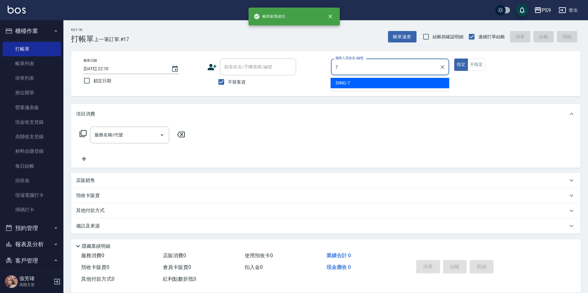
type input "DING-7"
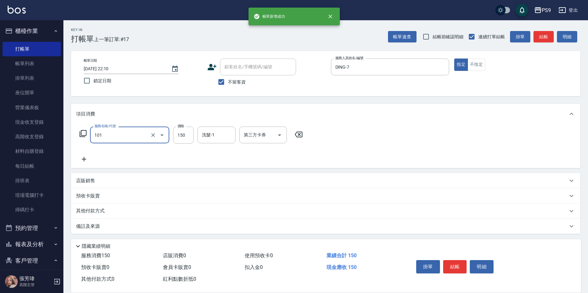
type input "洗髮(101)"
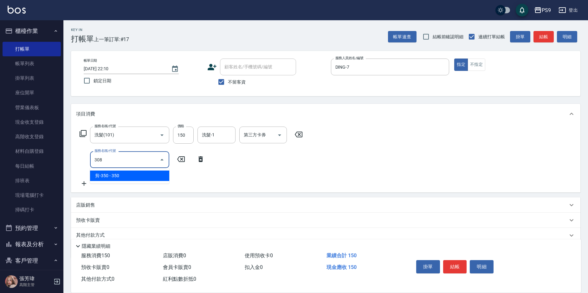
type input "剪-350(308)"
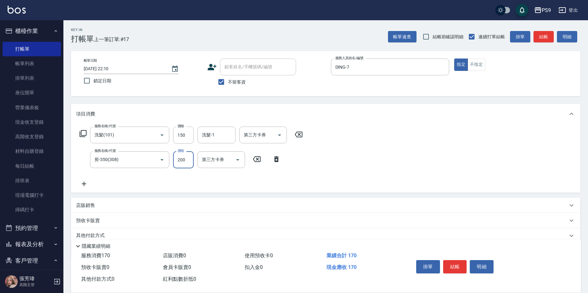
type input "200"
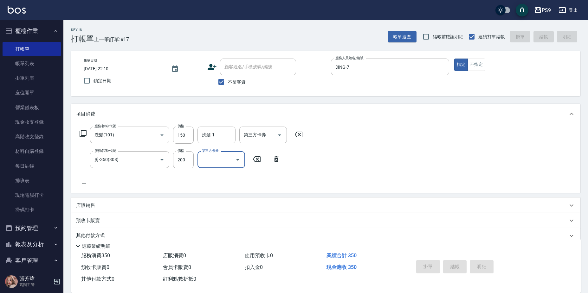
type input "[DATE] 22:11"
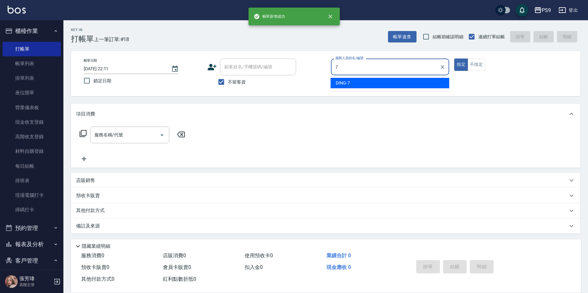
type input "DING-7"
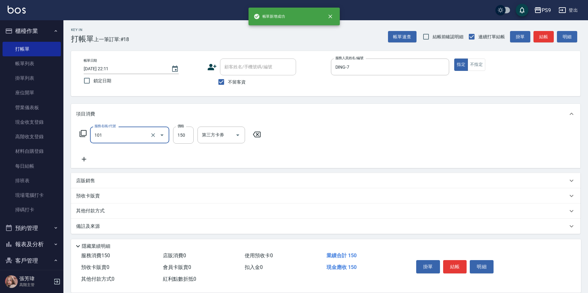
type input "洗髮(101)"
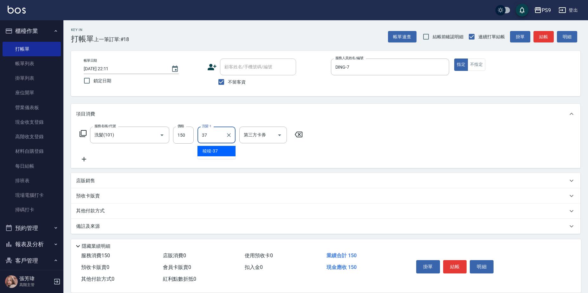
type input "稜稜-37"
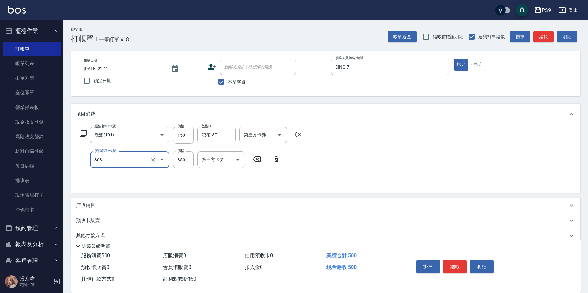
type input "剪-350(308)"
type input "200"
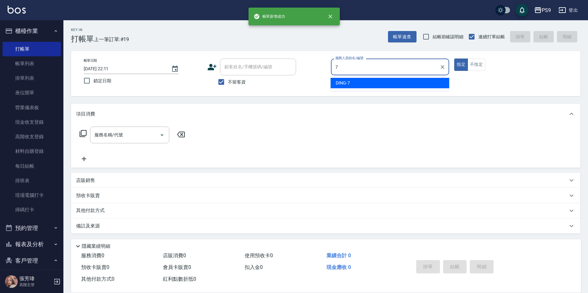
type input "DING-7"
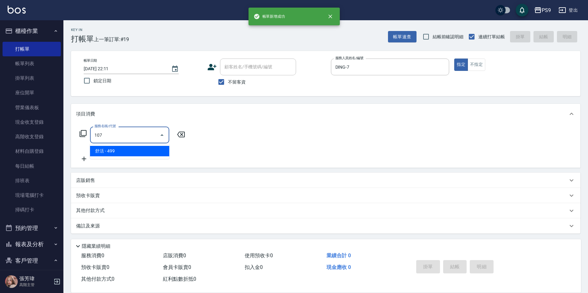
type input "[PERSON_NAME](107)"
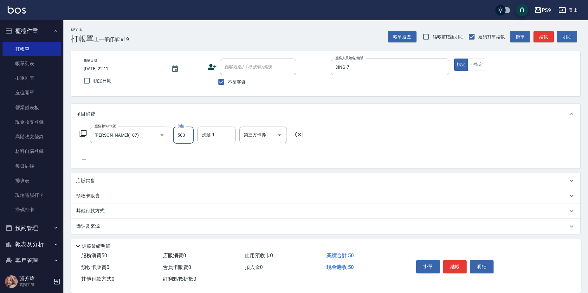
type input "500"
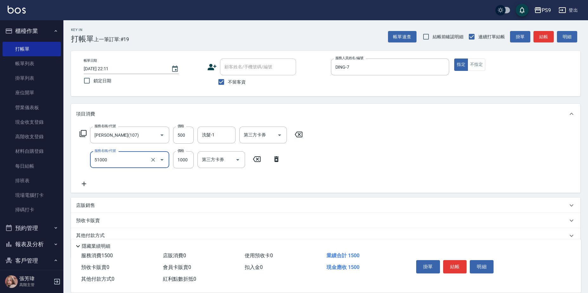
type input "燙髮1000(51000)"
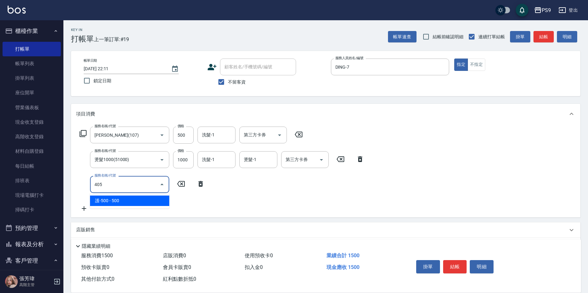
type input "護-500(405)"
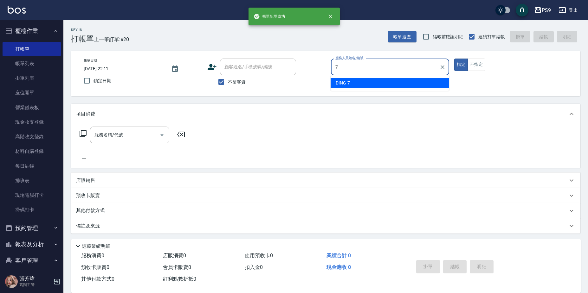
type input "DING-7"
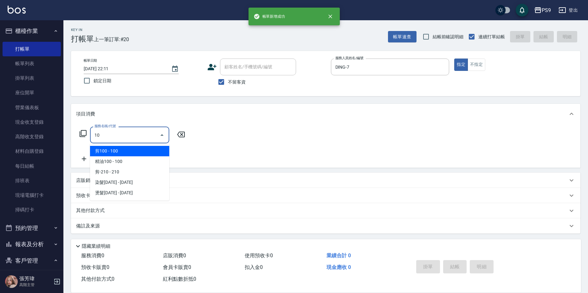
type input "1"
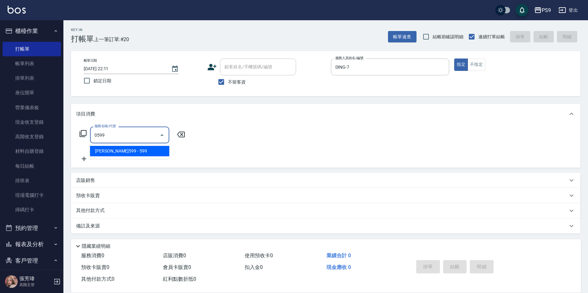
type input "[PERSON_NAME]599(0599)"
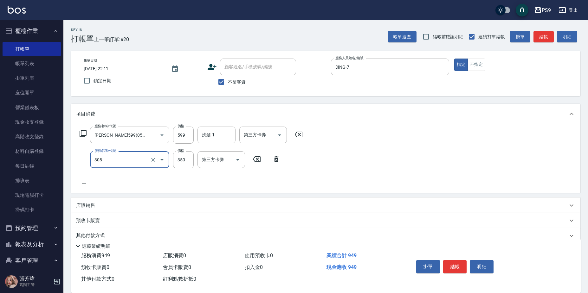
type input "剪-350(308)"
type input "200"
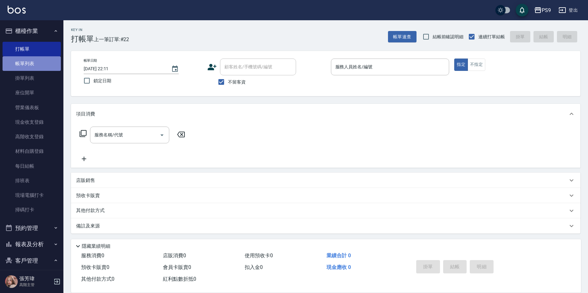
drag, startPoint x: 35, startPoint y: 65, endPoint x: 41, endPoint y: 64, distance: 5.8
click at [35, 64] on link "帳單列表" at bounding box center [32, 63] width 58 height 15
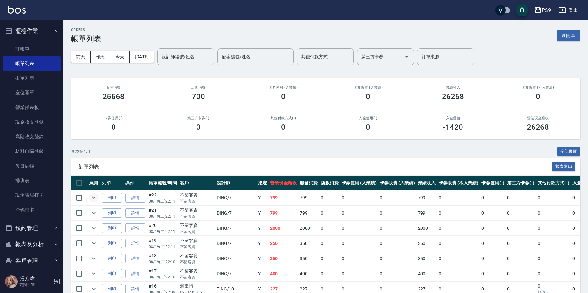
click at [96, 197] on icon "expand row" at bounding box center [94, 198] width 8 height 8
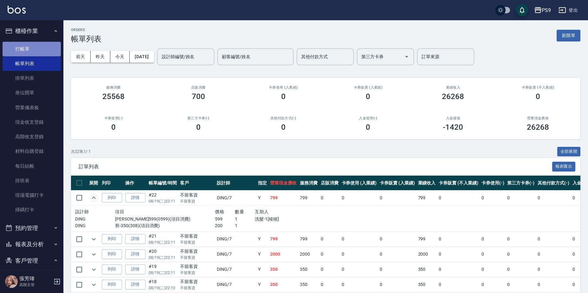
click at [41, 43] on link "打帳單" at bounding box center [32, 49] width 58 height 15
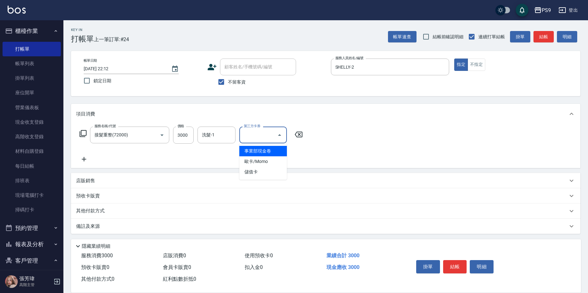
click at [211, 134] on input "洗髮-1" at bounding box center [216, 135] width 32 height 11
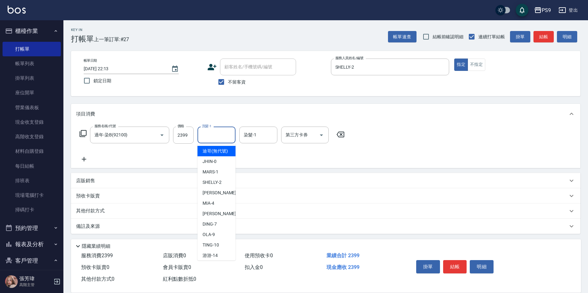
drag, startPoint x: 340, startPoint y: 134, endPoint x: 202, endPoint y: 136, distance: 138.8
click at [340, 134] on icon at bounding box center [341, 135] width 8 height 6
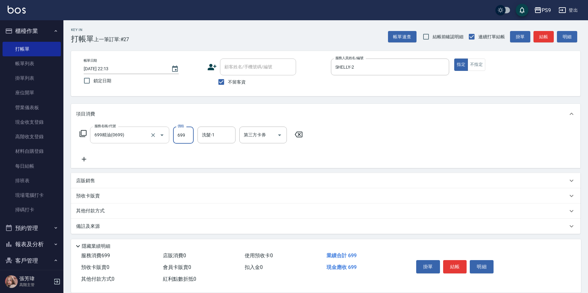
click at [147, 134] on input "699精油(0699)" at bounding box center [121, 135] width 56 height 11
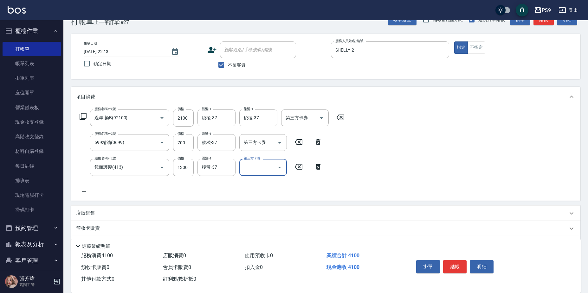
scroll to position [51, 0]
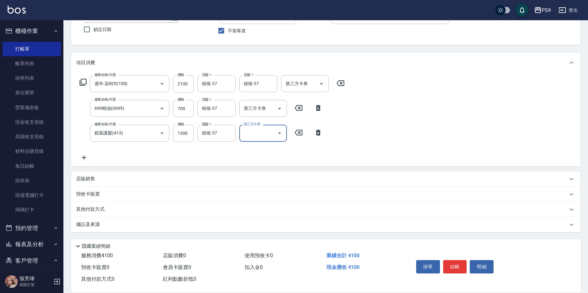
click at [105, 206] on p "其他付款方式" at bounding box center [92, 209] width 32 height 7
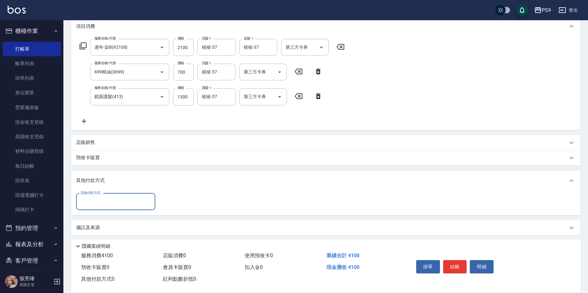
scroll to position [91, 0]
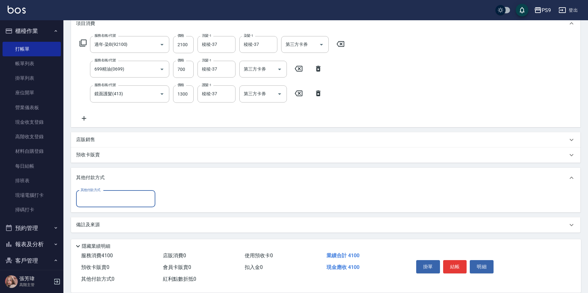
click at [114, 196] on input "其他付款方式" at bounding box center [116, 199] width 74 height 11
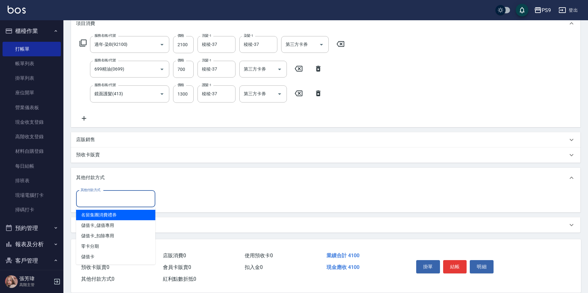
click at [98, 158] on p "預收卡販賣" at bounding box center [88, 155] width 24 height 7
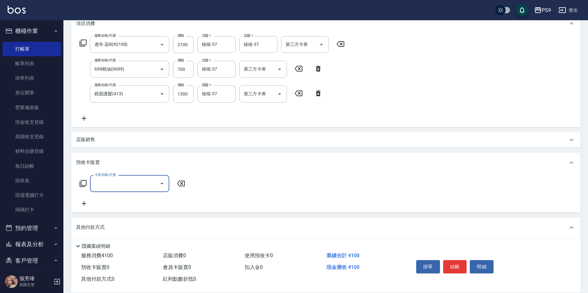
scroll to position [0, 0]
click at [110, 143] on div "店販銷售" at bounding box center [322, 140] width 492 height 7
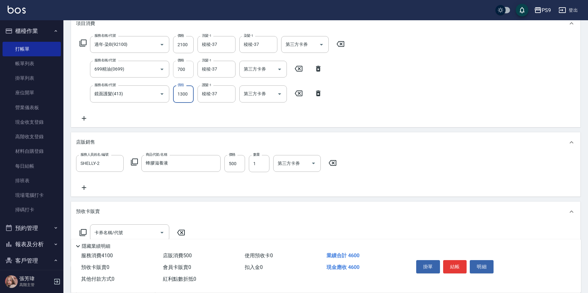
click at [182, 71] on input "700" at bounding box center [183, 69] width 21 height 17
click at [178, 43] on input "2100" at bounding box center [183, 44] width 21 height 17
click at [138, 44] on input "過年-染B(92100)" at bounding box center [121, 44] width 56 height 11
click at [182, 43] on input "2600" at bounding box center [183, 44] width 21 height 17
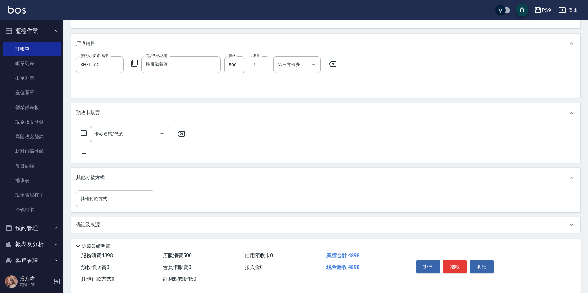
scroll to position [190, 0]
click at [111, 197] on input "其他付款方式" at bounding box center [116, 198] width 74 height 11
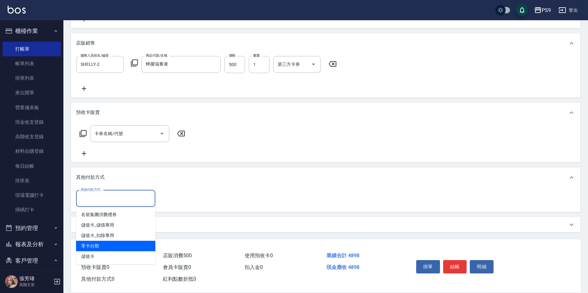
click at [106, 246] on span "零卡分期" at bounding box center [115, 246] width 79 height 10
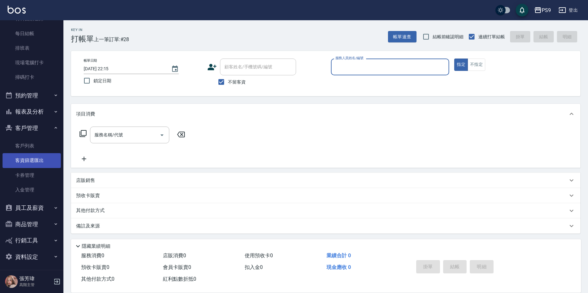
scroll to position [135, 0]
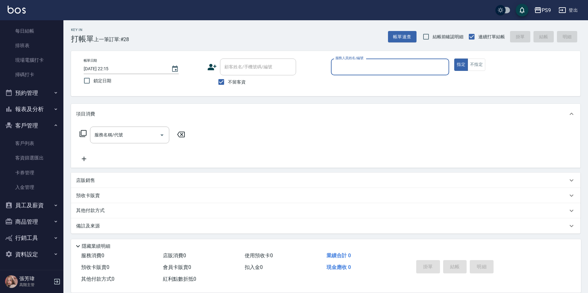
click at [41, 106] on button "報表及分析" at bounding box center [32, 109] width 58 height 16
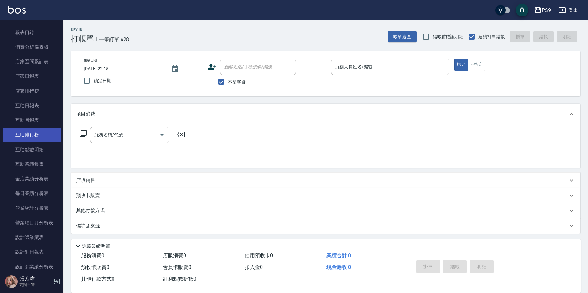
scroll to position [230, 0]
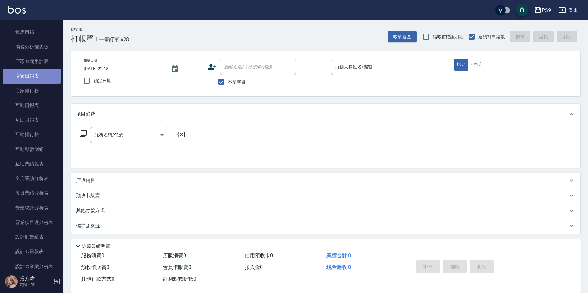
click at [35, 72] on link "店家日報表" at bounding box center [32, 76] width 58 height 15
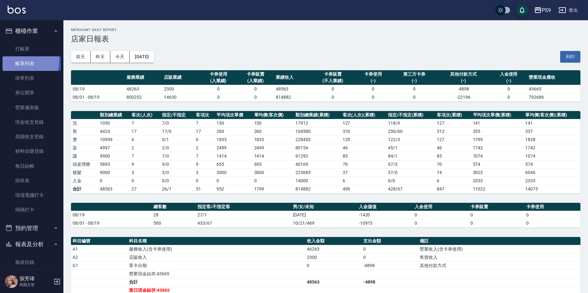
click at [22, 61] on link "帳單列表" at bounding box center [32, 63] width 58 height 15
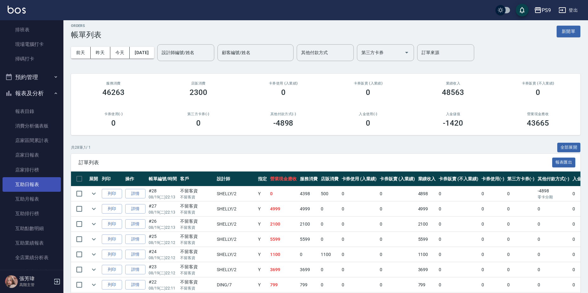
scroll to position [158, 0]
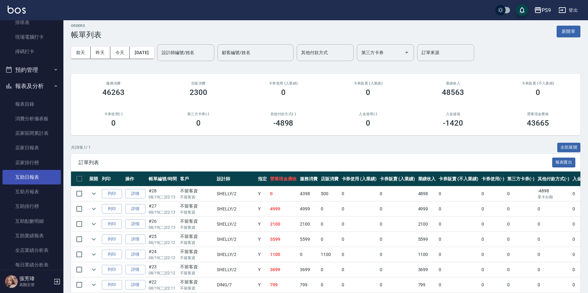
click at [31, 181] on link "互助日報表" at bounding box center [32, 177] width 58 height 15
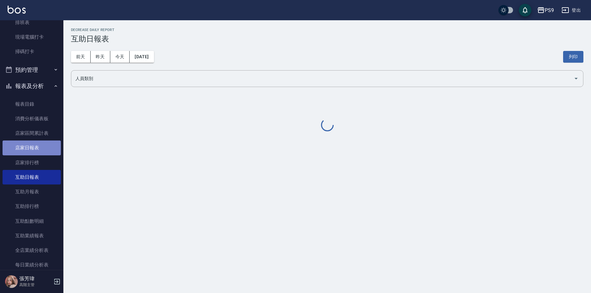
click at [45, 146] on link "店家日報表" at bounding box center [32, 148] width 58 height 15
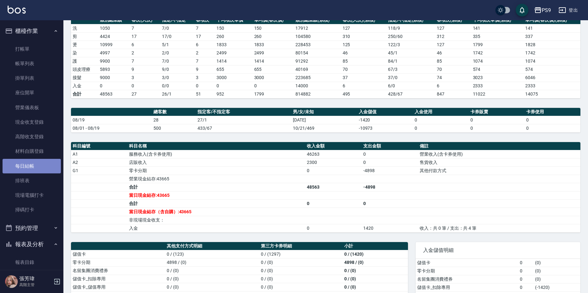
click at [34, 160] on link "每日結帳" at bounding box center [32, 166] width 58 height 15
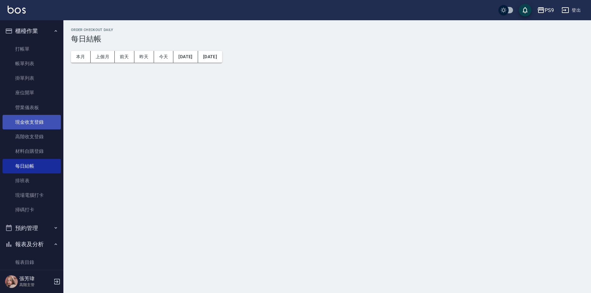
click at [34, 116] on link "現金收支登錄" at bounding box center [32, 122] width 58 height 15
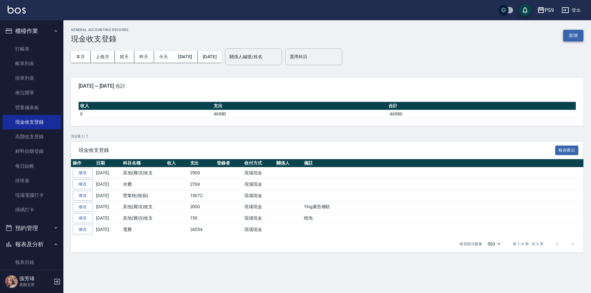
click at [573, 38] on button "新增" at bounding box center [573, 36] width 20 height 12
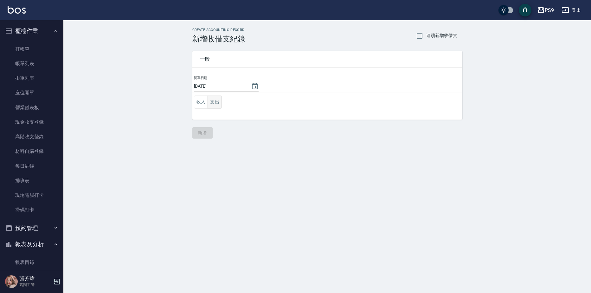
click at [216, 101] on button "支出" at bounding box center [215, 102] width 14 height 13
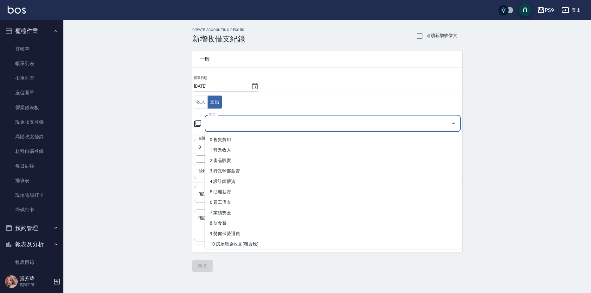
click at [235, 124] on input "科目" at bounding box center [328, 123] width 241 height 11
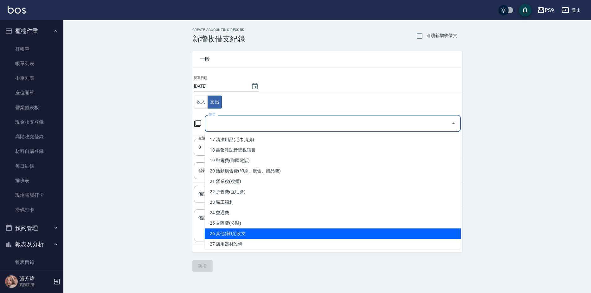
scroll to position [190, 0]
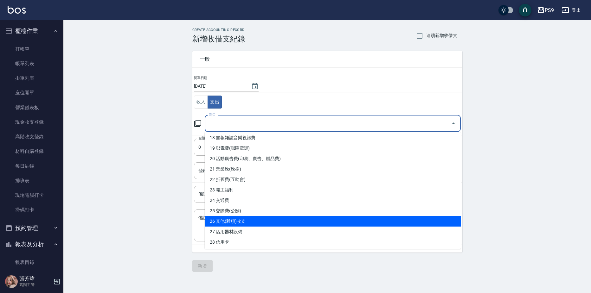
click at [250, 220] on li "26 其他(雜項)收支" at bounding box center [333, 221] width 256 height 10
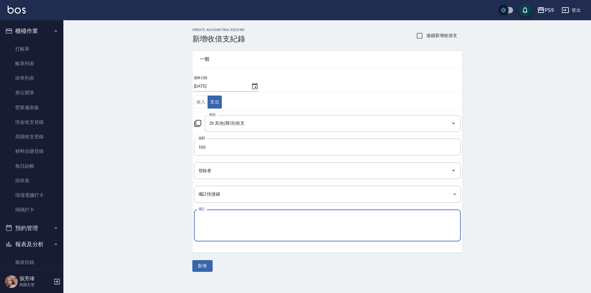
drag, startPoint x: 244, startPoint y: 216, endPoint x: 231, endPoint y: 209, distance: 14.7
click at [246, 218] on textarea "備註" at bounding box center [327, 226] width 258 height 22
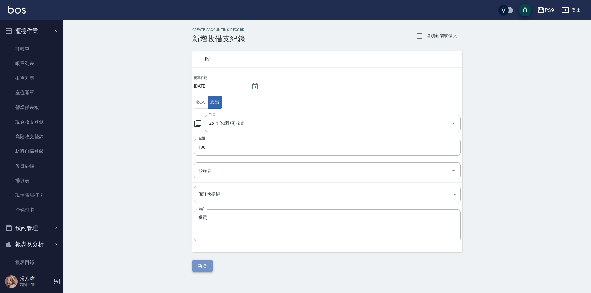
drag, startPoint x: 194, startPoint y: 264, endPoint x: 191, endPoint y: 265, distance: 3.5
click at [194, 264] on button "新增" at bounding box center [202, 266] width 20 height 12
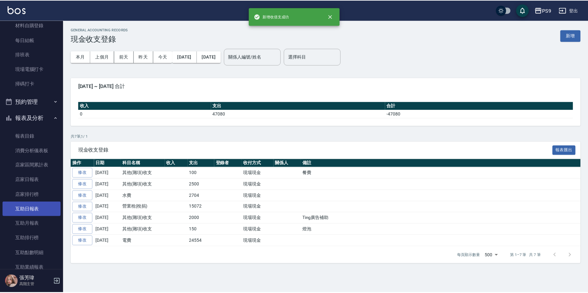
scroll to position [127, 0]
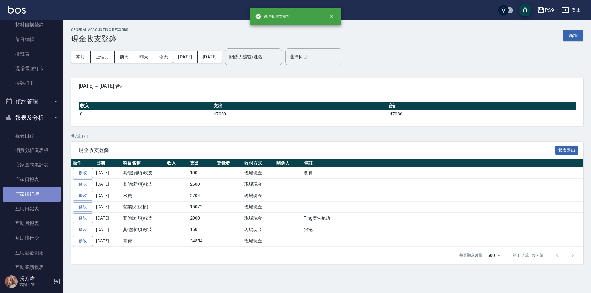
click at [34, 193] on link "店家排行榜" at bounding box center [32, 194] width 58 height 15
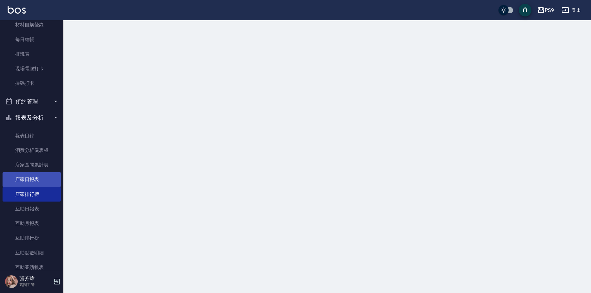
click at [36, 177] on link "店家日報表" at bounding box center [32, 179] width 58 height 15
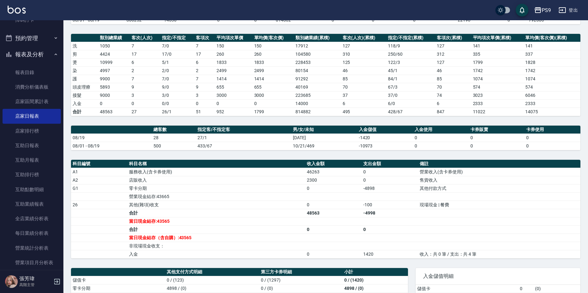
scroll to position [95, 0]
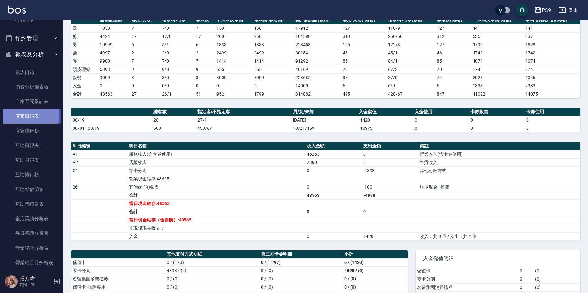
click at [29, 116] on link "店家日報表" at bounding box center [32, 116] width 58 height 15
click at [29, 117] on link "店家日報表" at bounding box center [32, 116] width 58 height 15
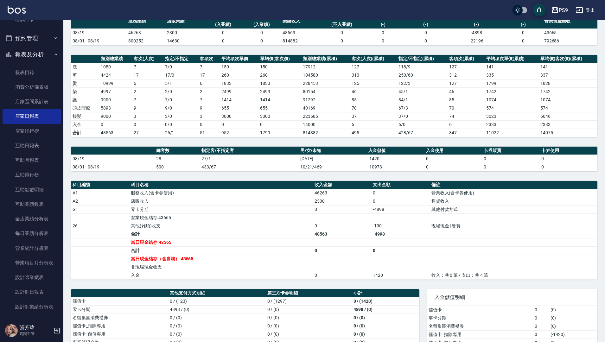
scroll to position [85, 0]
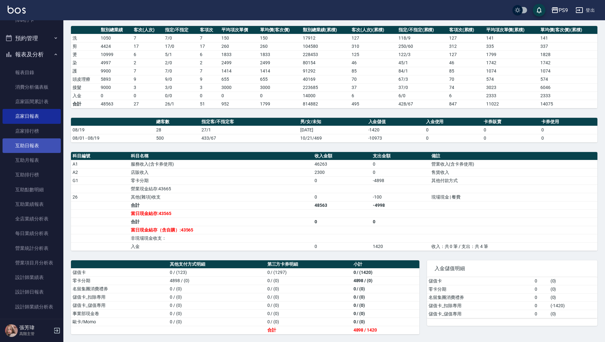
click at [6, 145] on link "互助日報表" at bounding box center [32, 145] width 58 height 15
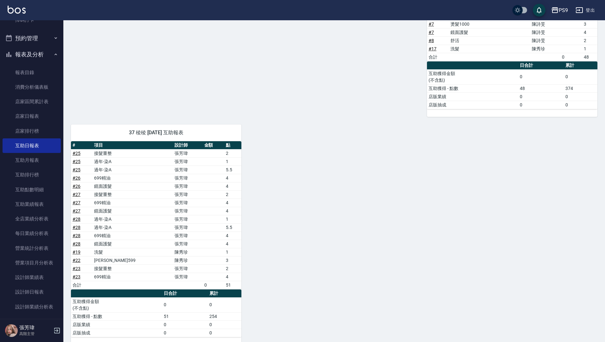
scroll to position [232, 0]
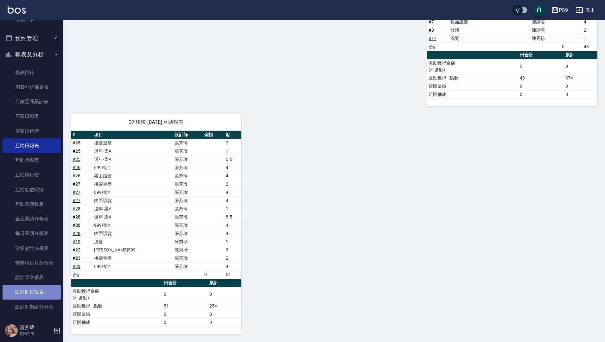
click at [35, 293] on link "設計師日報表" at bounding box center [32, 292] width 58 height 15
